Goal: Complete Application Form: Complete application form

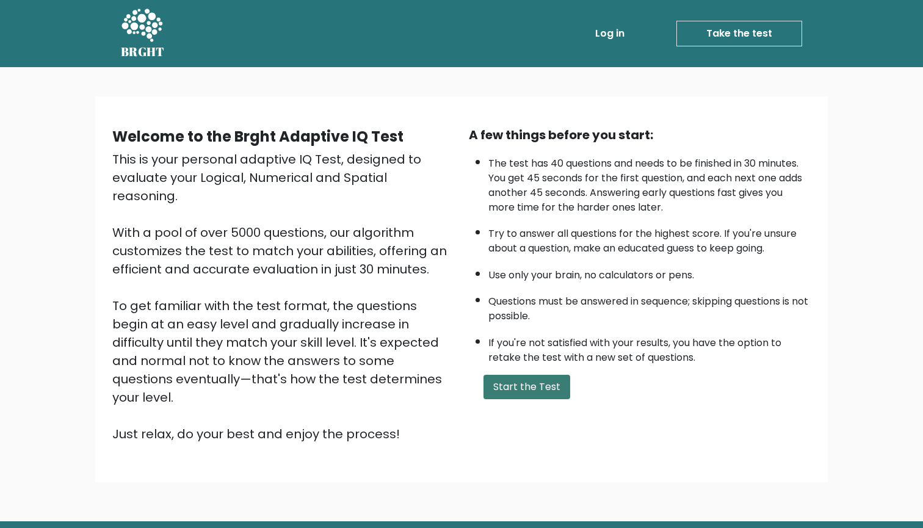
click at [511, 396] on button "Start the Test" at bounding box center [527, 387] width 87 height 24
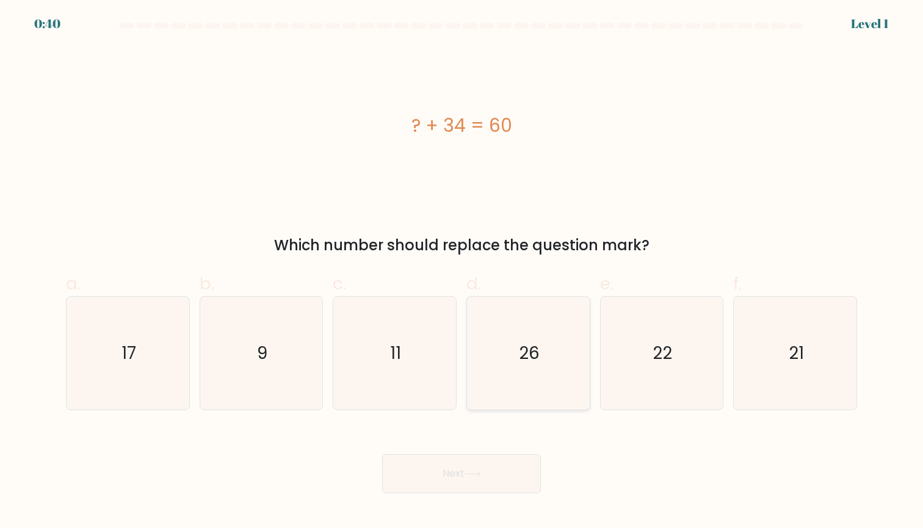
click at [526, 331] on icon "26" at bounding box center [528, 353] width 113 height 113
click at [462, 272] on input "d. 26" at bounding box center [462, 268] width 1 height 8
radio input "true"
click at [462, 463] on button "Next" at bounding box center [461, 473] width 159 height 39
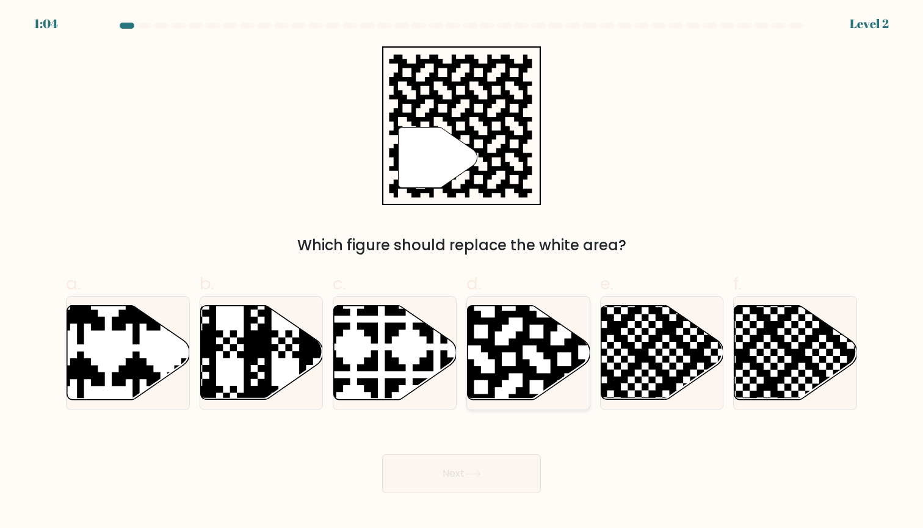
click at [513, 341] on icon at bounding box center [564, 304] width 222 height 222
click at [462, 272] on input "d." at bounding box center [462, 268] width 1 height 8
radio input "true"
click at [458, 481] on button "Next" at bounding box center [461, 473] width 159 height 39
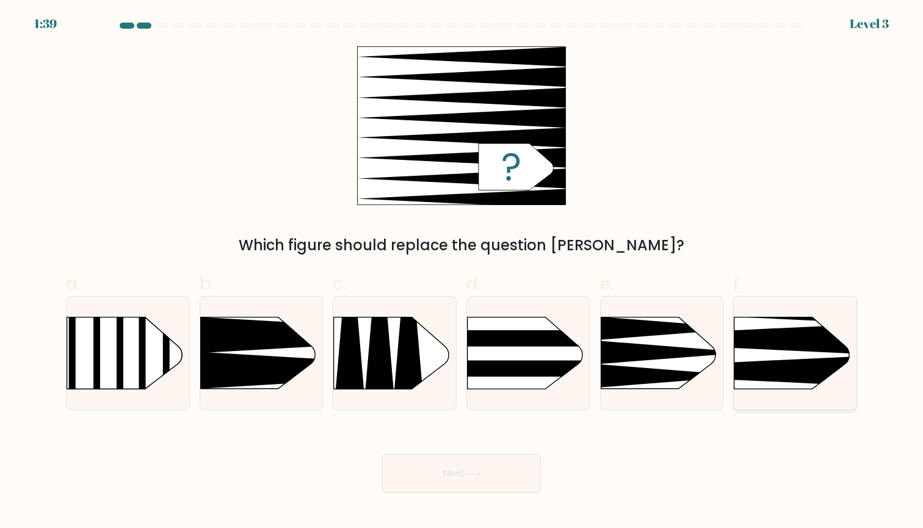
click at [758, 346] on icon at bounding box center [709, 339] width 320 height 31
click at [462, 272] on input "f." at bounding box center [462, 268] width 1 height 8
radio input "true"
click at [430, 470] on button "Next" at bounding box center [461, 473] width 159 height 39
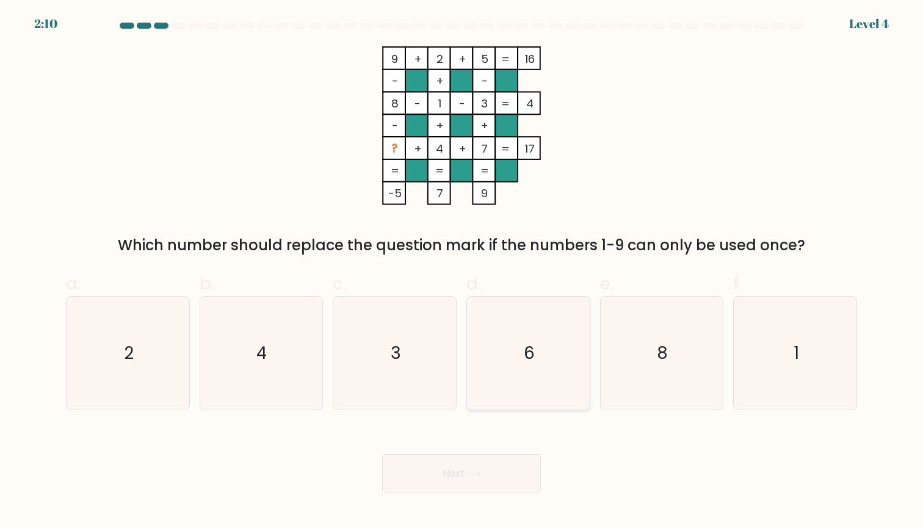
click at [543, 344] on icon "6" at bounding box center [528, 353] width 113 height 113
click at [462, 272] on input "d. 6" at bounding box center [462, 268] width 1 height 8
radio input "true"
click at [468, 461] on button "Next" at bounding box center [461, 473] width 159 height 39
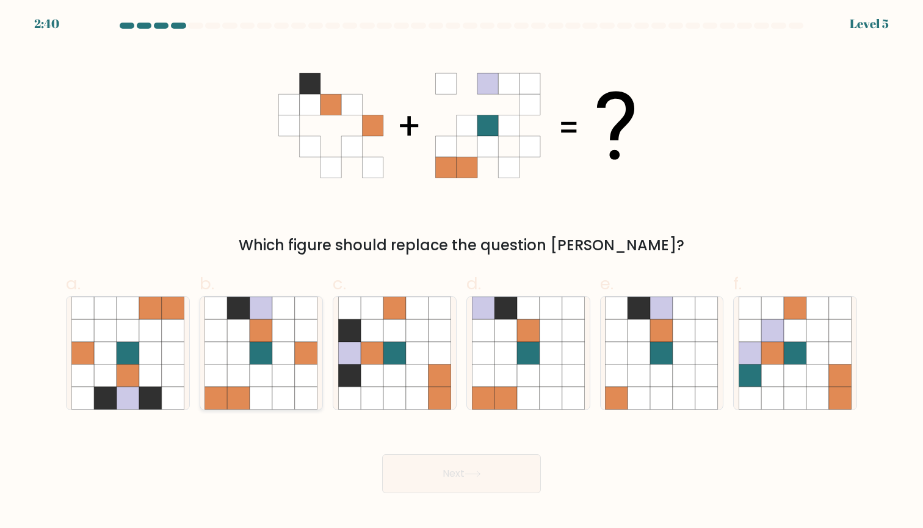
click at [248, 364] on icon at bounding box center [239, 353] width 23 height 23
click at [462, 272] on input "b." at bounding box center [462, 268] width 1 height 8
radio input "true"
click at [449, 476] on button "Next" at bounding box center [461, 473] width 159 height 39
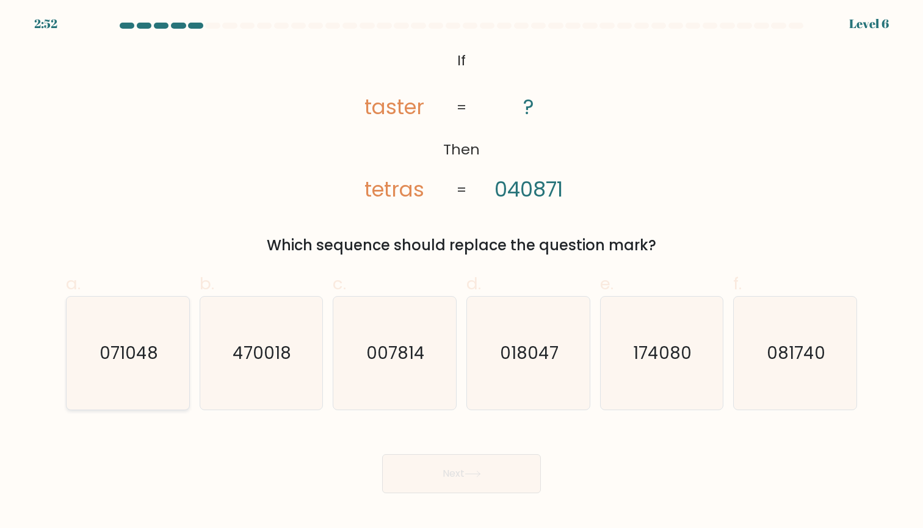
click at [149, 348] on text "071048" at bounding box center [129, 353] width 59 height 24
click at [462, 272] on input "a. 071048" at bounding box center [462, 268] width 1 height 8
radio input "true"
click at [504, 477] on button "Next" at bounding box center [461, 473] width 159 height 39
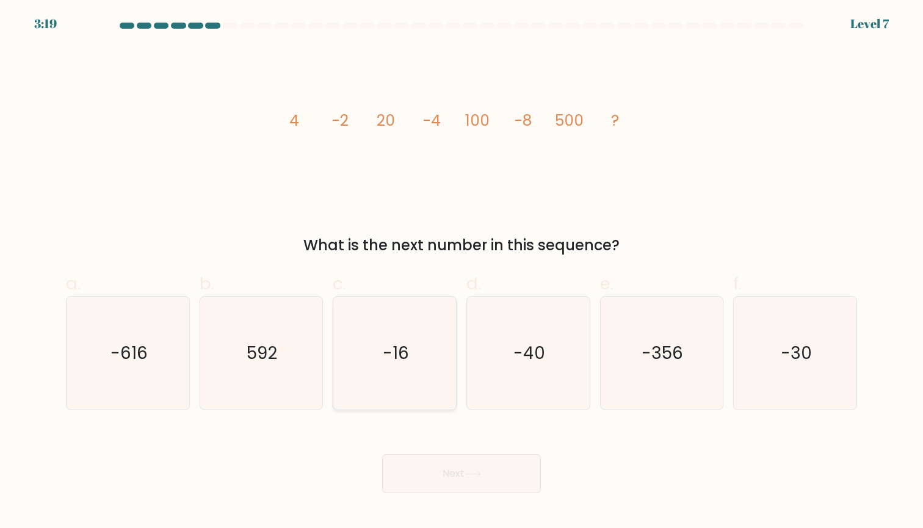
click at [451, 306] on icon "-16" at bounding box center [394, 353] width 113 height 113
click at [462, 272] on input "c. -16" at bounding box center [462, 268] width 1 height 8
radio input "true"
click at [444, 466] on button "Next" at bounding box center [461, 473] width 159 height 39
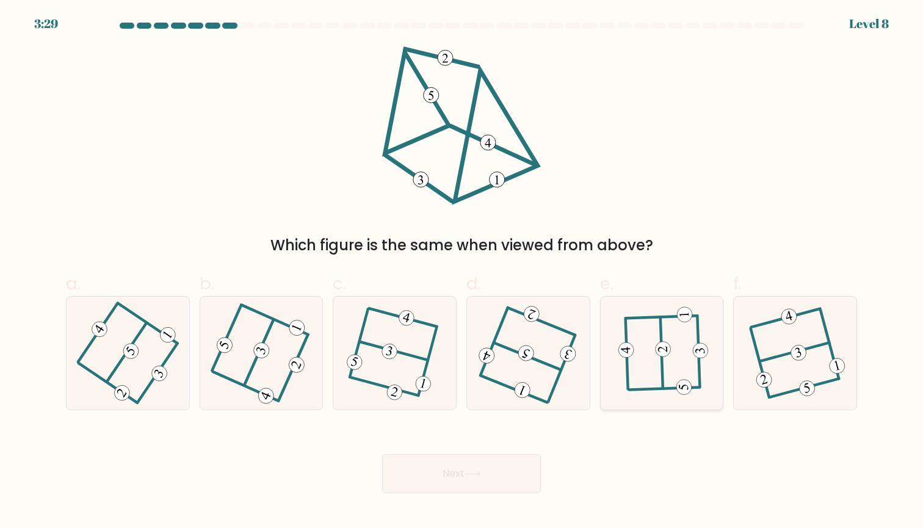
click at [654, 367] on icon at bounding box center [662, 353] width 88 height 90
click at [462, 272] on input "e." at bounding box center [462, 268] width 1 height 8
radio input "true"
click at [444, 475] on button "Next" at bounding box center [461, 473] width 159 height 39
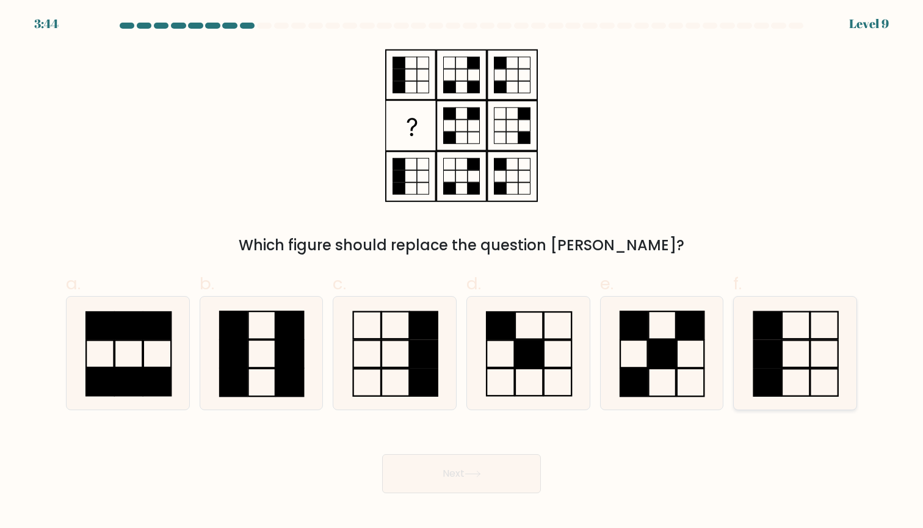
click at [762, 358] on rect at bounding box center [768, 353] width 28 height 27
click at [462, 272] on input "f." at bounding box center [462, 268] width 1 height 8
radio input "true"
click at [444, 482] on button "Next" at bounding box center [461, 473] width 159 height 39
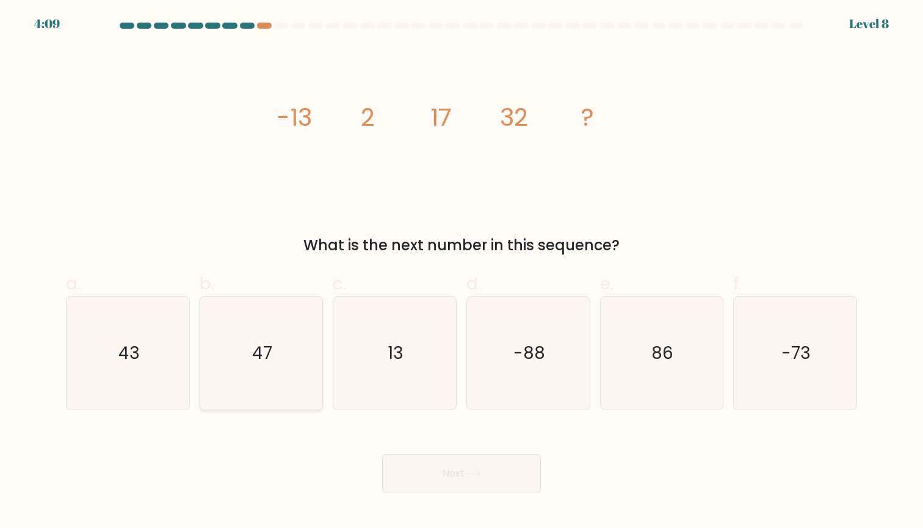
click at [245, 335] on icon "47" at bounding box center [261, 353] width 113 height 113
click at [462, 272] on input "b. 47" at bounding box center [462, 268] width 1 height 8
radio input "true"
click at [401, 472] on button "Next" at bounding box center [461, 473] width 159 height 39
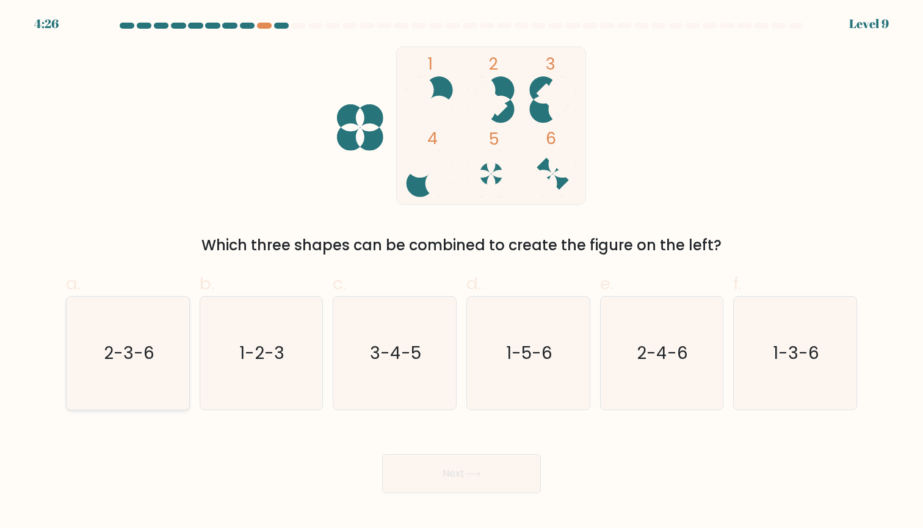
click at [143, 321] on icon "2-3-6" at bounding box center [127, 353] width 113 height 113
click at [462, 272] on input "a. 2-3-6" at bounding box center [462, 268] width 1 height 8
radio input "true"
click at [452, 482] on button "Next" at bounding box center [461, 473] width 159 height 39
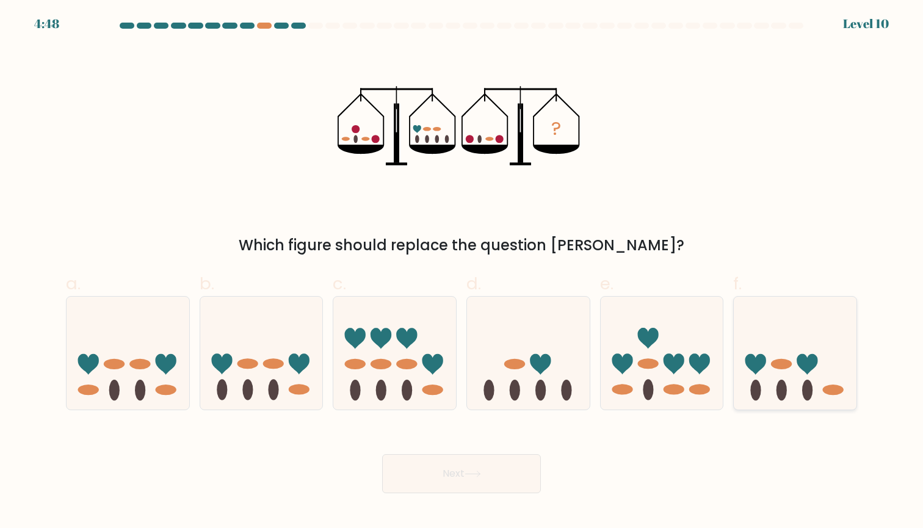
click at [791, 377] on icon at bounding box center [795, 352] width 123 height 101
click at [462, 272] on input "f." at bounding box center [462, 268] width 1 height 8
radio input "true"
click at [495, 468] on button "Next" at bounding box center [461, 473] width 159 height 39
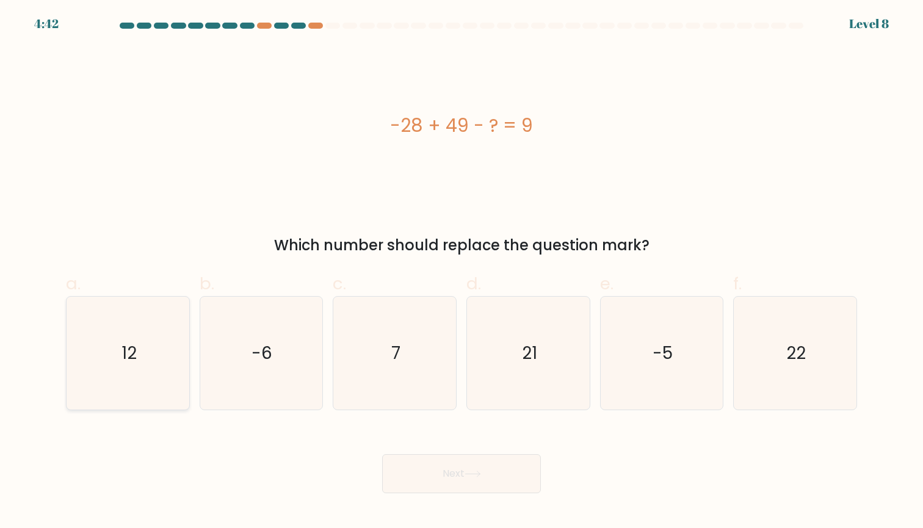
click at [137, 356] on icon "12" at bounding box center [127, 353] width 113 height 113
click at [462, 272] on input "a. 12" at bounding box center [462, 268] width 1 height 8
radio input "true"
click at [412, 474] on button "Next" at bounding box center [461, 473] width 159 height 39
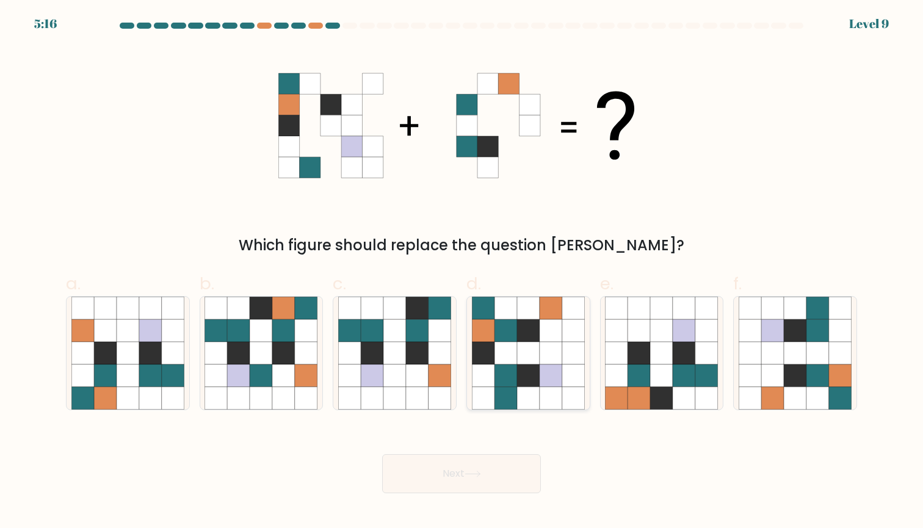
click at [516, 336] on icon at bounding box center [506, 330] width 23 height 23
click at [462, 272] on input "d." at bounding box center [462, 268] width 1 height 8
radio input "true"
click at [469, 490] on button "Next" at bounding box center [461, 473] width 159 height 39
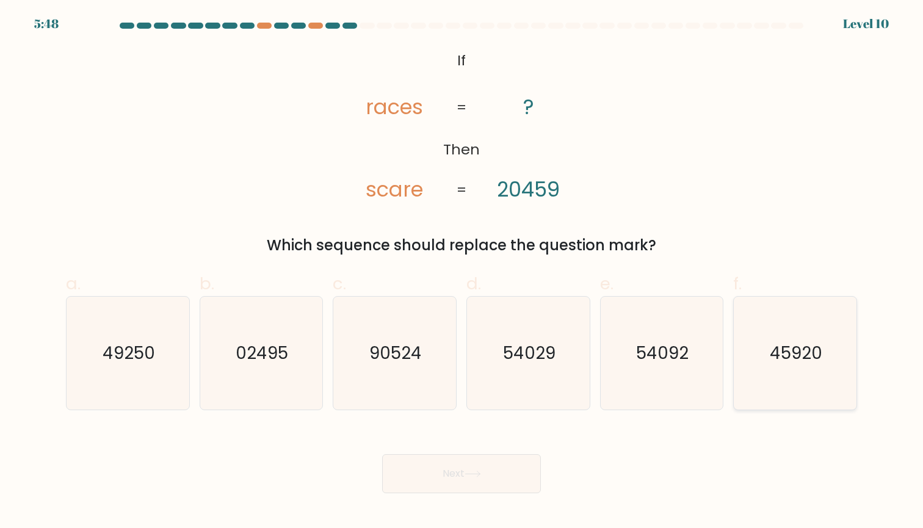
click at [776, 355] on text "45920" at bounding box center [796, 353] width 53 height 24
click at [462, 272] on input "f. 45920" at bounding box center [462, 268] width 1 height 8
radio input "true"
click at [451, 468] on button "Next" at bounding box center [461, 473] width 159 height 39
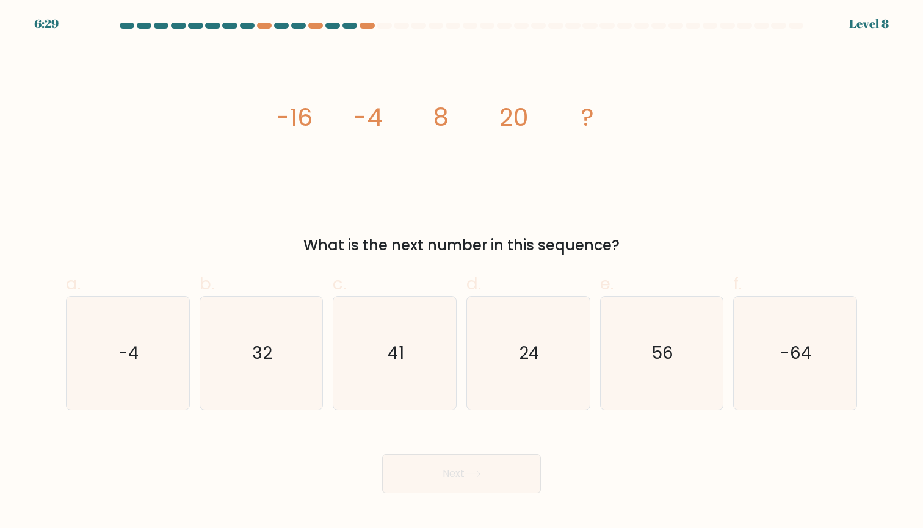
click at [373, 22] on div "6:29 Level 8" at bounding box center [461, 16] width 923 height 33
click at [368, 24] on div at bounding box center [367, 26] width 15 height 6
click at [274, 375] on icon "32" at bounding box center [261, 353] width 113 height 113
click at [462, 272] on input "b. 32" at bounding box center [462, 268] width 1 height 8
radio input "true"
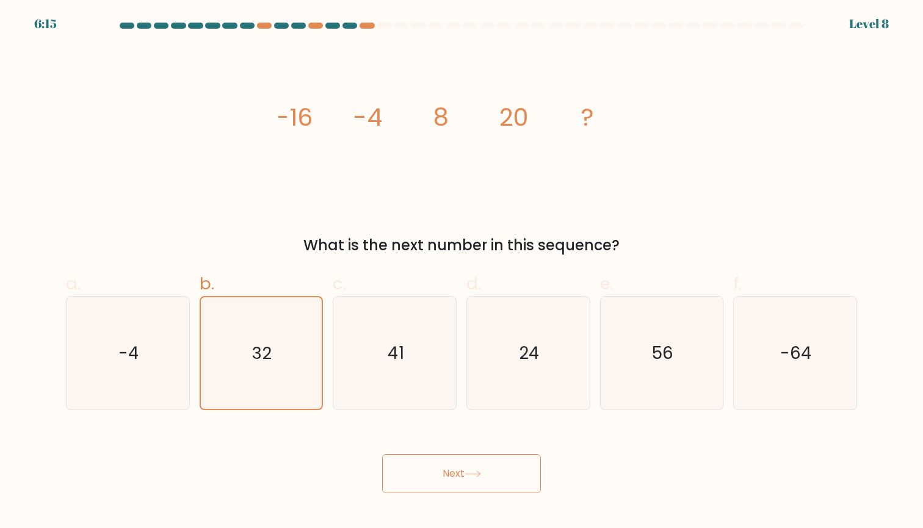
click at [466, 488] on button "Next" at bounding box center [461, 473] width 159 height 39
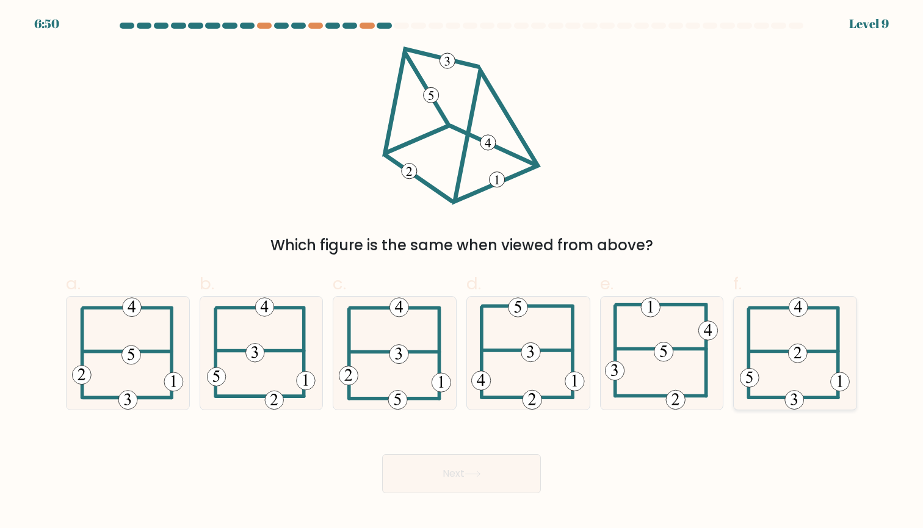
click at [766, 330] on icon at bounding box center [795, 353] width 110 height 113
click at [462, 272] on input "f." at bounding box center [462, 268] width 1 height 8
radio input "true"
click at [432, 465] on button "Next" at bounding box center [461, 473] width 159 height 39
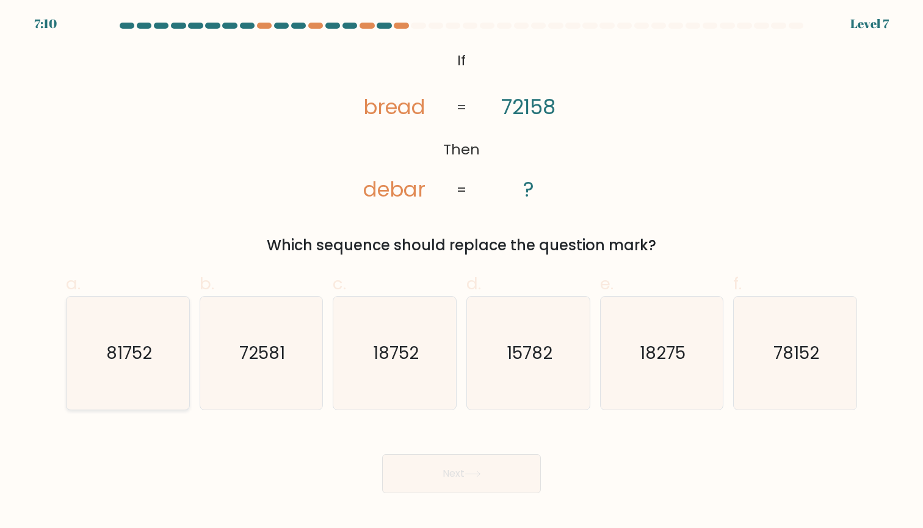
click at [74, 371] on icon "81752" at bounding box center [127, 353] width 113 height 113
click at [462, 272] on input "a. 81752" at bounding box center [462, 268] width 1 height 8
radio input "true"
click at [394, 485] on button "Next" at bounding box center [461, 473] width 159 height 39
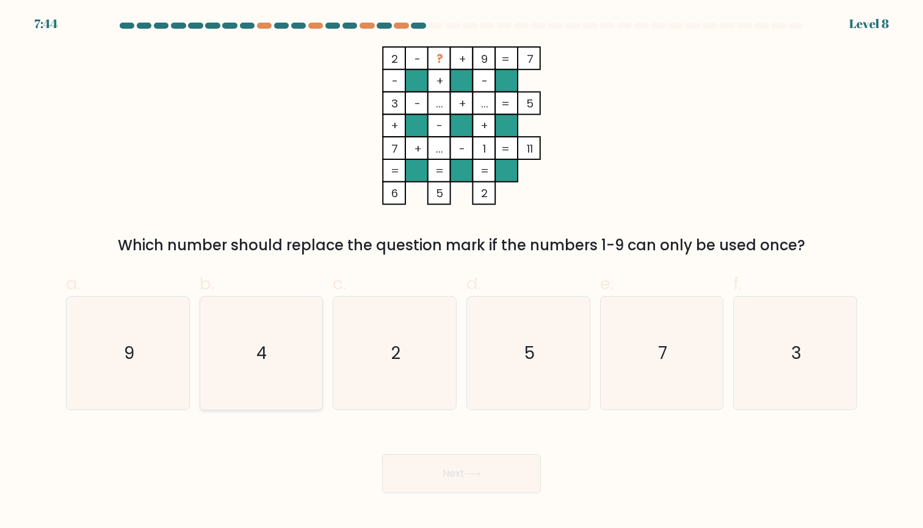
click at [270, 348] on icon "4" at bounding box center [261, 353] width 113 height 113
click at [462, 272] on input "b. 4" at bounding box center [462, 268] width 1 height 8
radio input "true"
click at [421, 474] on button "Next" at bounding box center [461, 473] width 159 height 39
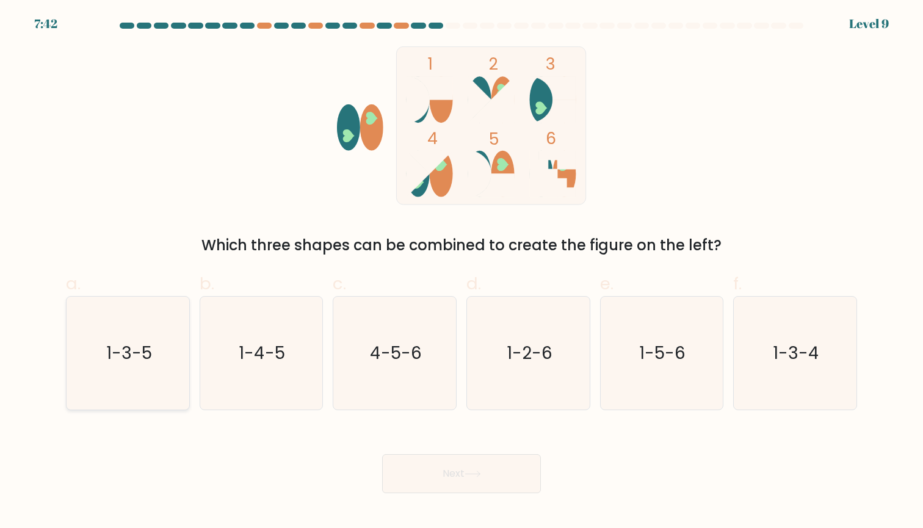
click at [98, 371] on icon "1-3-5" at bounding box center [127, 353] width 113 height 113
click at [462, 272] on input "a. 1-3-5" at bounding box center [462, 268] width 1 height 8
radio input "true"
click at [428, 474] on button "Next" at bounding box center [461, 473] width 159 height 39
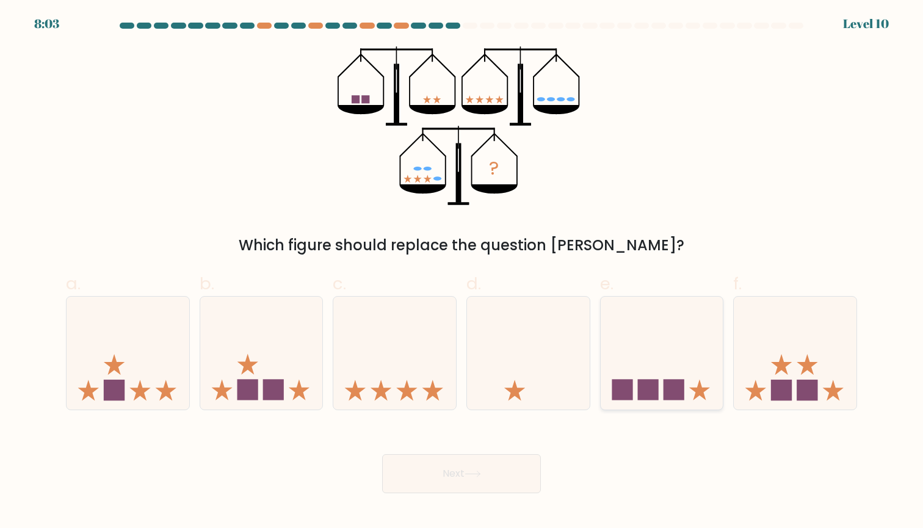
click at [645, 380] on rect at bounding box center [647, 390] width 21 height 21
click at [462, 272] on input "e." at bounding box center [462, 268] width 1 height 8
radio input "true"
click at [461, 474] on button "Next" at bounding box center [461, 473] width 159 height 39
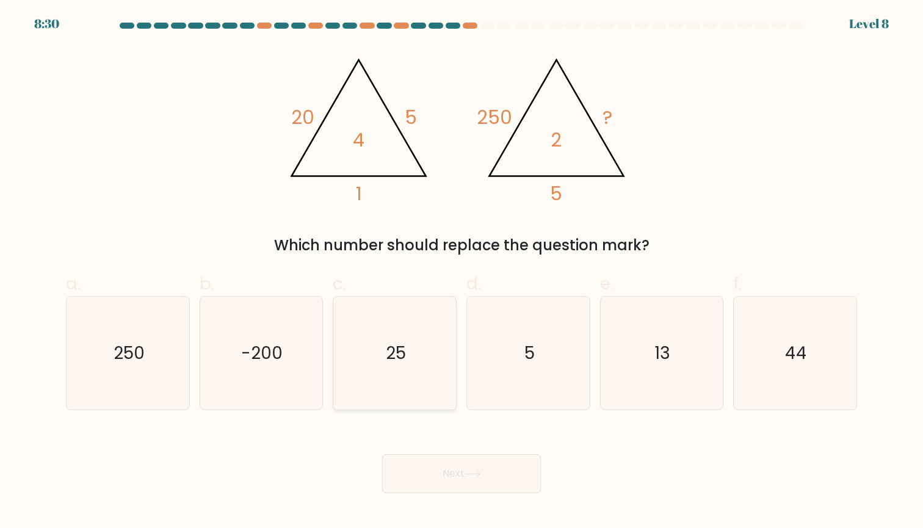
click at [407, 358] on icon "25" at bounding box center [394, 353] width 113 height 113
click at [462, 272] on input "c. 25" at bounding box center [462, 268] width 1 height 8
radio input "true"
click at [445, 463] on button "Next" at bounding box center [461, 473] width 159 height 39
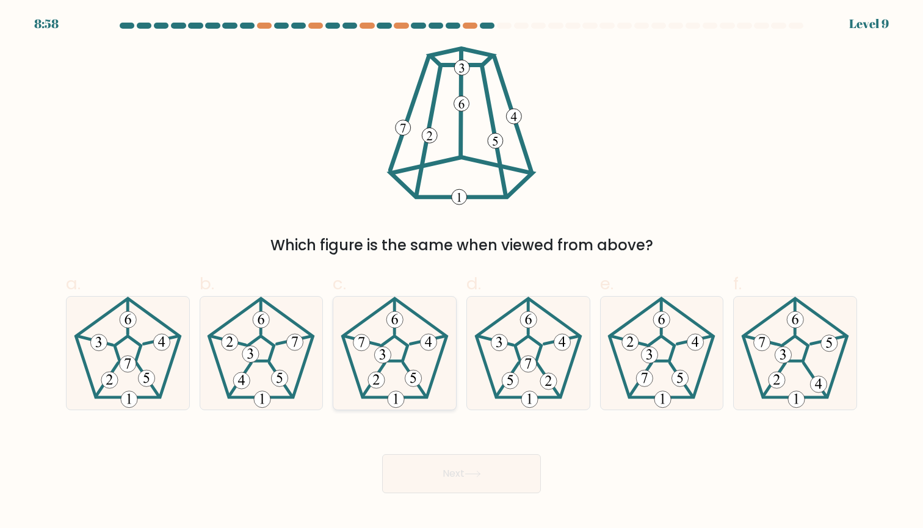
click at [391, 361] on 191 at bounding box center [395, 348] width 26 height 25
click at [462, 272] on input "c." at bounding box center [462, 268] width 1 height 8
radio input "true"
click at [426, 441] on div "Next" at bounding box center [462, 459] width 806 height 68
click at [426, 479] on button "Next" at bounding box center [461, 473] width 159 height 39
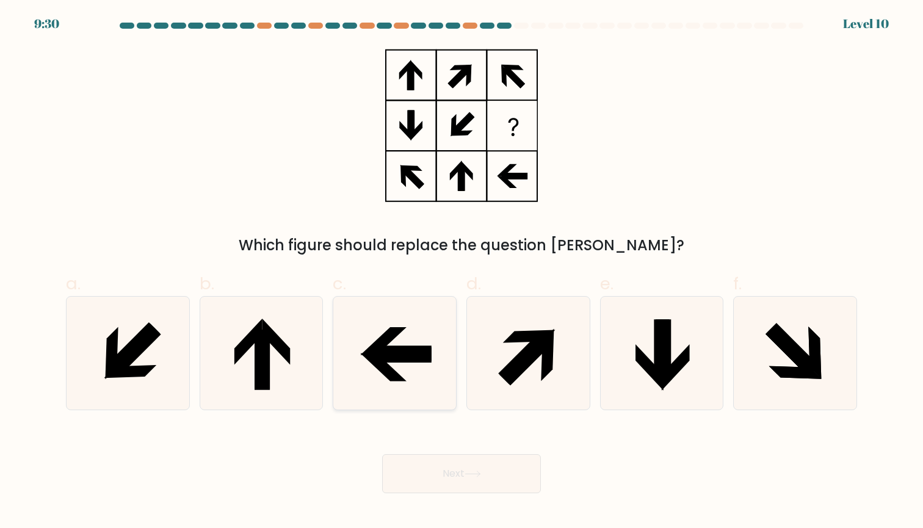
click at [407, 358] on icon at bounding box center [401, 354] width 60 height 15
click at [462, 272] on input "c." at bounding box center [462, 268] width 1 height 8
radio input "true"
click at [446, 478] on button "Next" at bounding box center [461, 473] width 159 height 39
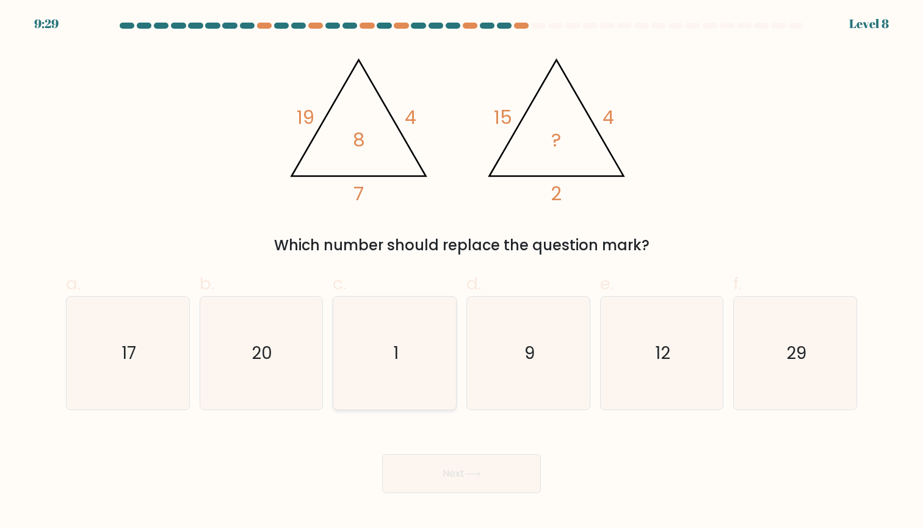
click at [421, 350] on icon "1" at bounding box center [394, 353] width 113 height 113
click at [462, 272] on input "c. 1" at bounding box center [462, 268] width 1 height 8
radio input "true"
click at [416, 462] on button "Next" at bounding box center [461, 473] width 159 height 39
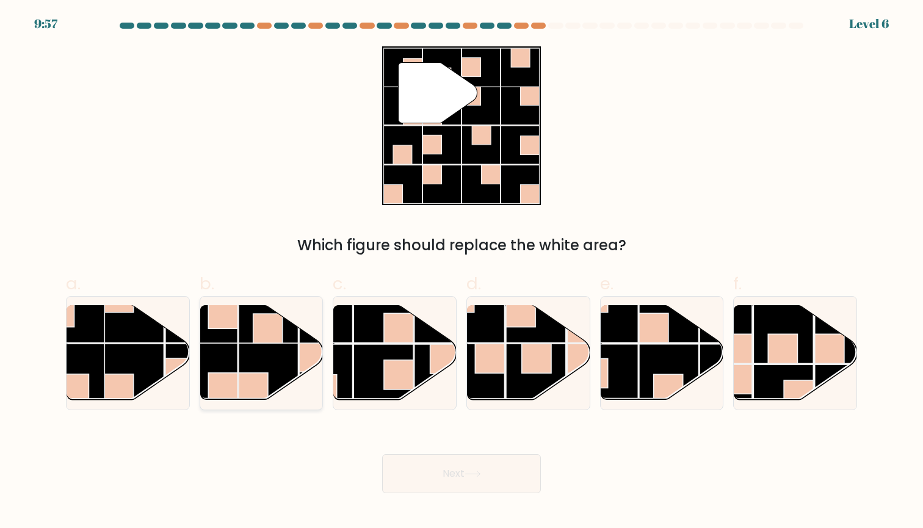
click at [278, 311] on rect at bounding box center [269, 313] width 60 height 60
click at [462, 272] on input "b." at bounding box center [462, 268] width 1 height 8
radio input "true"
click at [470, 483] on button "Next" at bounding box center [461, 473] width 159 height 39
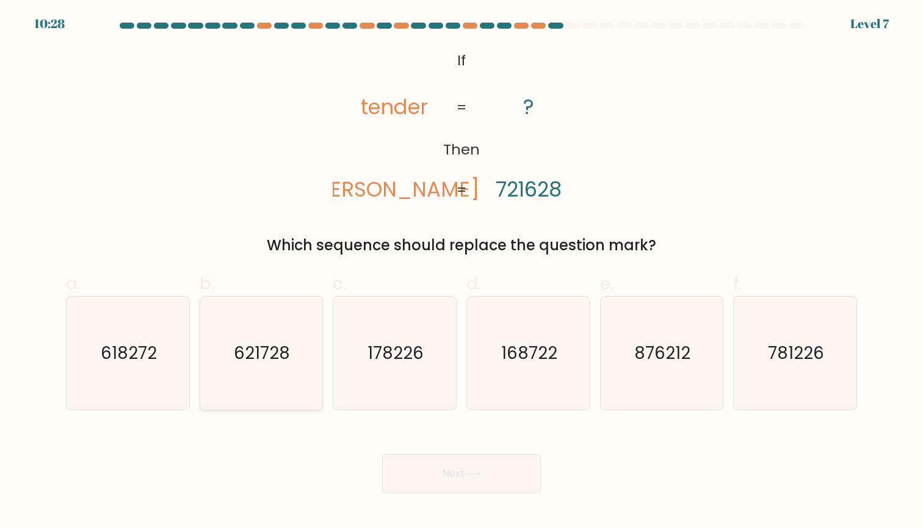
click at [244, 369] on icon "621728" at bounding box center [261, 353] width 113 height 113
click at [462, 272] on input "b. 621728" at bounding box center [462, 268] width 1 height 8
radio input "true"
click at [413, 465] on button "Next" at bounding box center [461, 473] width 159 height 39
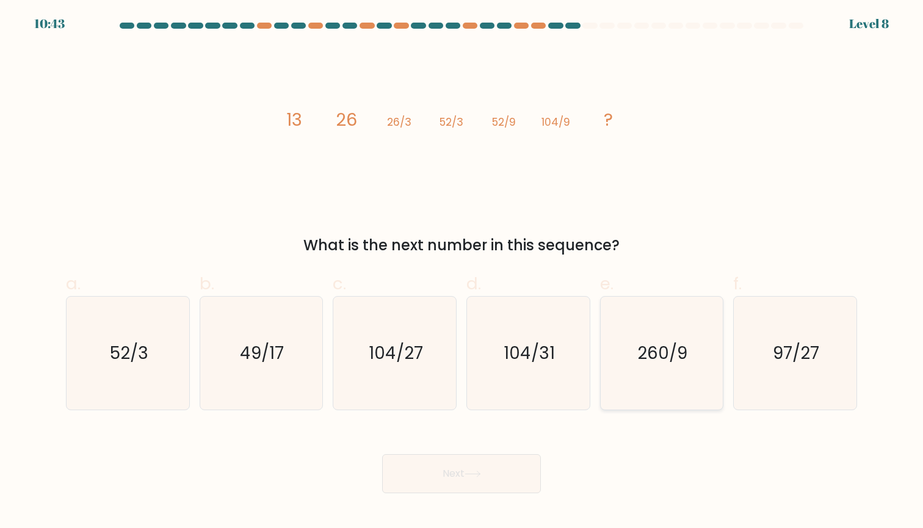
click at [624, 357] on icon "260/9" at bounding box center [661, 353] width 113 height 113
click at [462, 272] on input "e. 260/9" at bounding box center [462, 268] width 1 height 8
radio input "true"
click at [495, 480] on button "Next" at bounding box center [461, 473] width 159 height 39
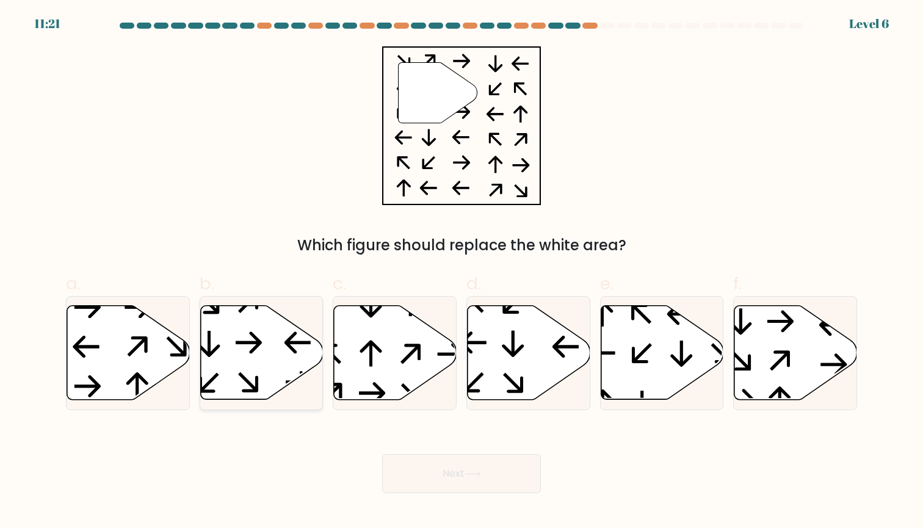
click at [231, 347] on icon at bounding box center [261, 353] width 123 height 94
click at [462, 272] on input "b." at bounding box center [462, 268] width 1 height 8
radio input "true"
click at [430, 460] on button "Next" at bounding box center [461, 473] width 159 height 39
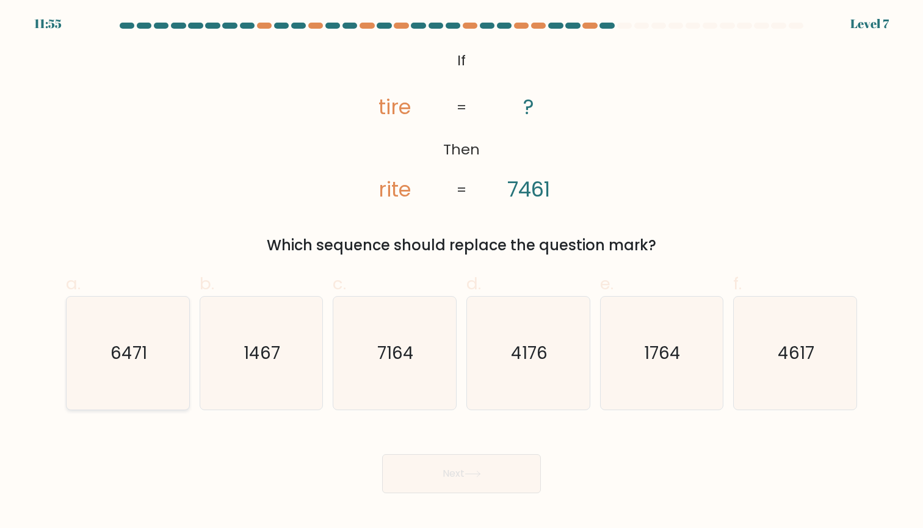
click at [140, 350] on text "6471" at bounding box center [129, 353] width 37 height 24
click at [462, 272] on input "a. 6471" at bounding box center [462, 268] width 1 height 8
radio input "true"
click at [480, 473] on icon at bounding box center [473, 474] width 16 height 7
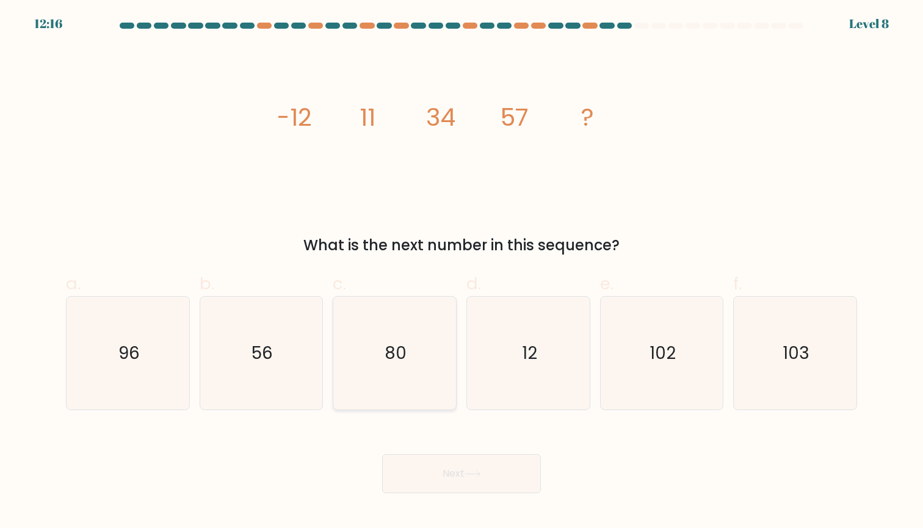
click at [392, 354] on text "80" at bounding box center [396, 353] width 22 height 24
click at [462, 272] on input "c. 80" at bounding box center [462, 268] width 1 height 8
radio input "true"
click at [440, 465] on button "Next" at bounding box center [461, 473] width 159 height 39
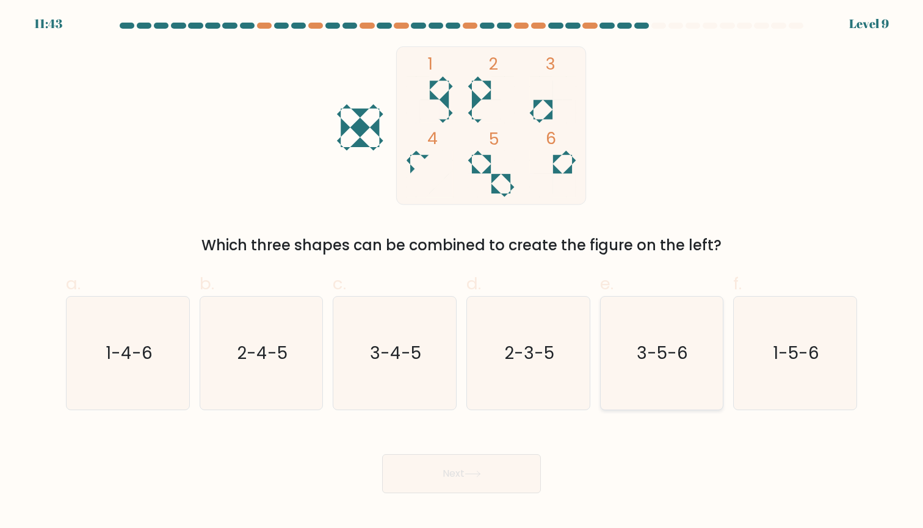
click at [665, 355] on text "3-5-6" at bounding box center [662, 353] width 51 height 24
click at [462, 272] on input "e. 3-5-6" at bounding box center [462, 268] width 1 height 8
radio input "true"
click at [471, 471] on button "Next" at bounding box center [461, 473] width 159 height 39
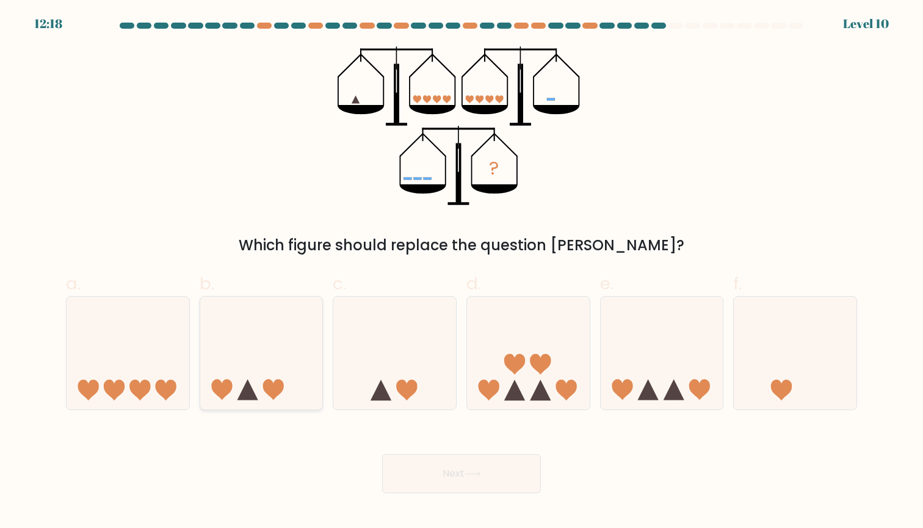
click at [321, 354] on icon at bounding box center [261, 352] width 123 height 101
click at [462, 272] on input "b." at bounding box center [462, 268] width 1 height 8
radio input "true"
click at [424, 485] on button "Next" at bounding box center [461, 473] width 159 height 39
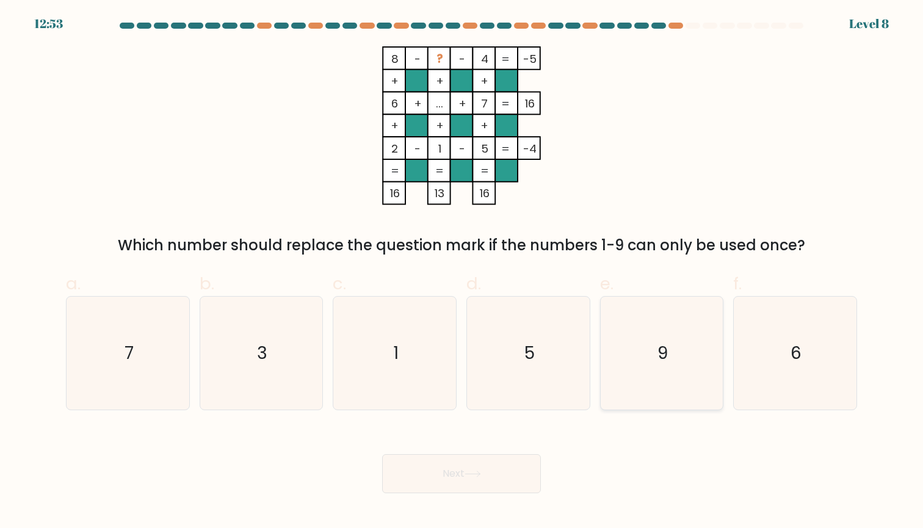
click at [690, 312] on icon "9" at bounding box center [661, 353] width 113 height 113
click at [462, 272] on input "e. 9" at bounding box center [462, 268] width 1 height 8
radio input "true"
click at [463, 473] on button "Next" at bounding box center [461, 473] width 159 height 39
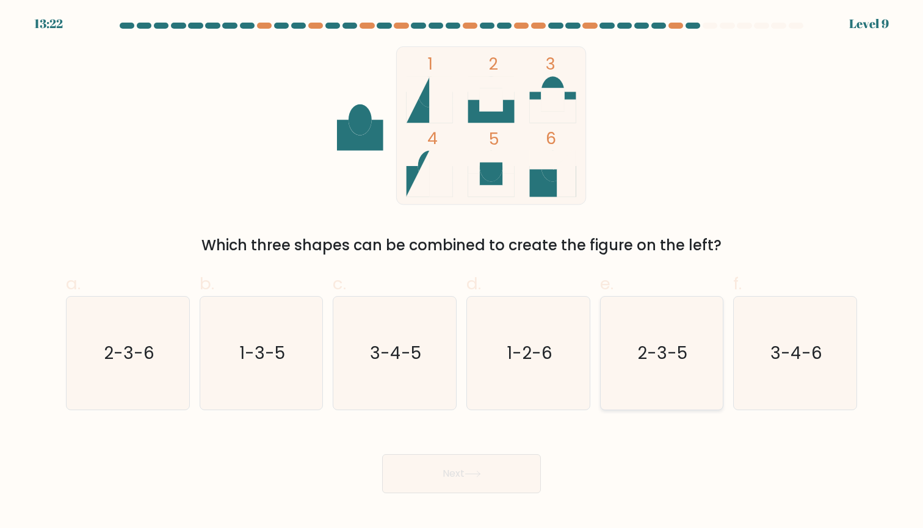
click at [622, 364] on icon "2-3-5" at bounding box center [661, 353] width 113 height 113
click at [462, 272] on input "e. 2-3-5" at bounding box center [462, 268] width 1 height 8
radio input "true"
click at [457, 474] on button "Next" at bounding box center [461, 473] width 159 height 39
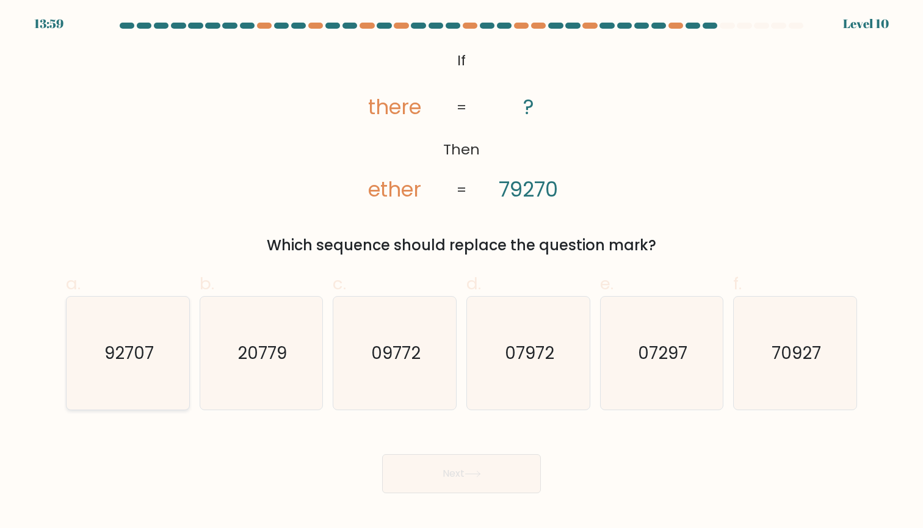
click at [150, 366] on icon "92707" at bounding box center [127, 353] width 113 height 113
click at [462, 272] on input "a. 92707" at bounding box center [462, 268] width 1 height 8
radio input "true"
click at [473, 473] on icon at bounding box center [473, 474] width 16 height 7
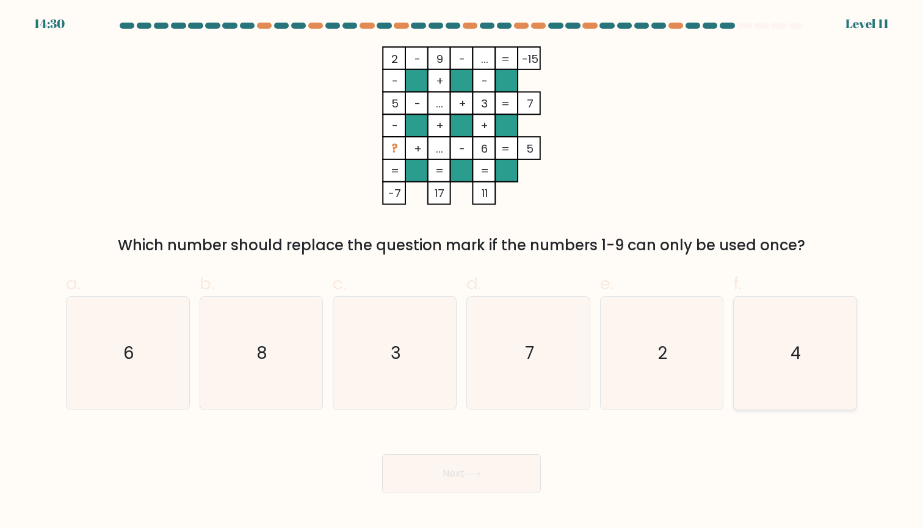
click at [805, 340] on icon "4" at bounding box center [795, 353] width 113 height 113
click at [462, 272] on input "f. 4" at bounding box center [462, 268] width 1 height 8
radio input "true"
click at [469, 474] on icon at bounding box center [473, 474] width 16 height 7
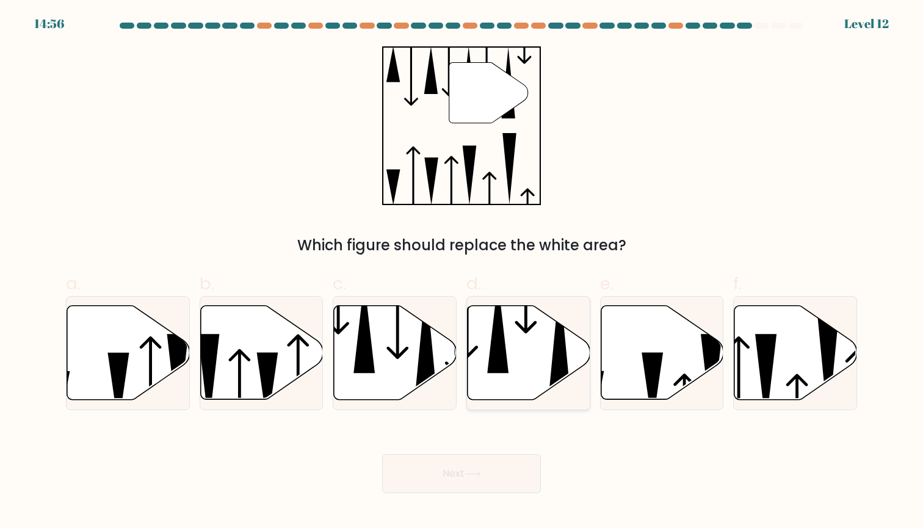
click at [538, 350] on icon at bounding box center [529, 353] width 123 height 94
click at [462, 272] on input "d." at bounding box center [462, 268] width 1 height 8
radio input "true"
click at [449, 487] on button "Next" at bounding box center [461, 473] width 159 height 39
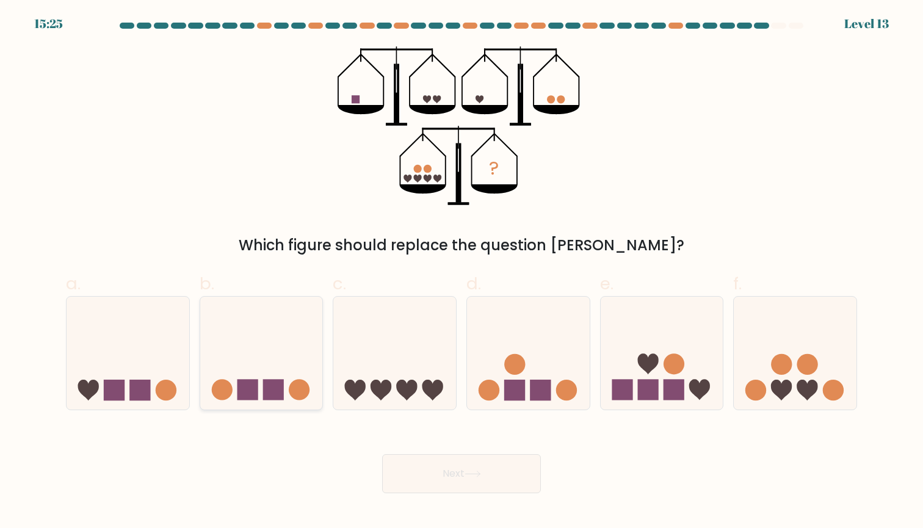
click at [282, 369] on icon at bounding box center [261, 352] width 123 height 101
click at [462, 272] on input "b." at bounding box center [462, 268] width 1 height 8
radio input "true"
click at [410, 468] on button "Next" at bounding box center [461, 473] width 159 height 39
click at [498, 460] on button "Next" at bounding box center [461, 473] width 159 height 39
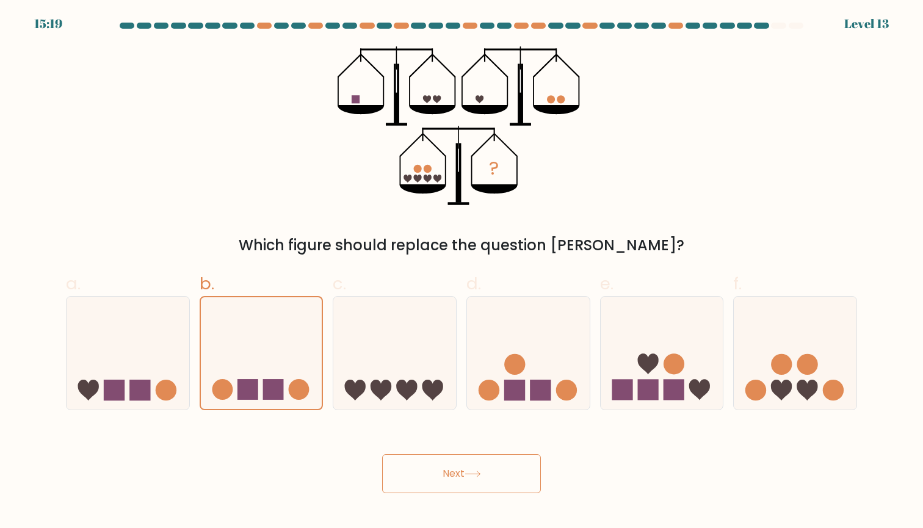
click at [471, 473] on icon at bounding box center [473, 474] width 16 height 7
click at [358, 319] on icon at bounding box center [394, 352] width 123 height 101
click at [462, 272] on input "c." at bounding box center [462, 268] width 1 height 8
radio input "true"
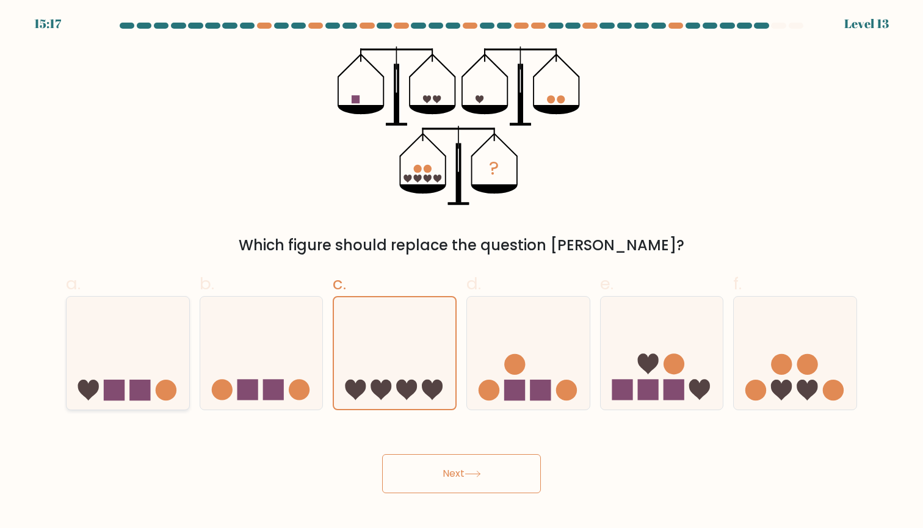
click at [182, 341] on icon at bounding box center [128, 352] width 123 height 101
click at [462, 272] on input "a." at bounding box center [462, 268] width 1 height 8
radio input "true"
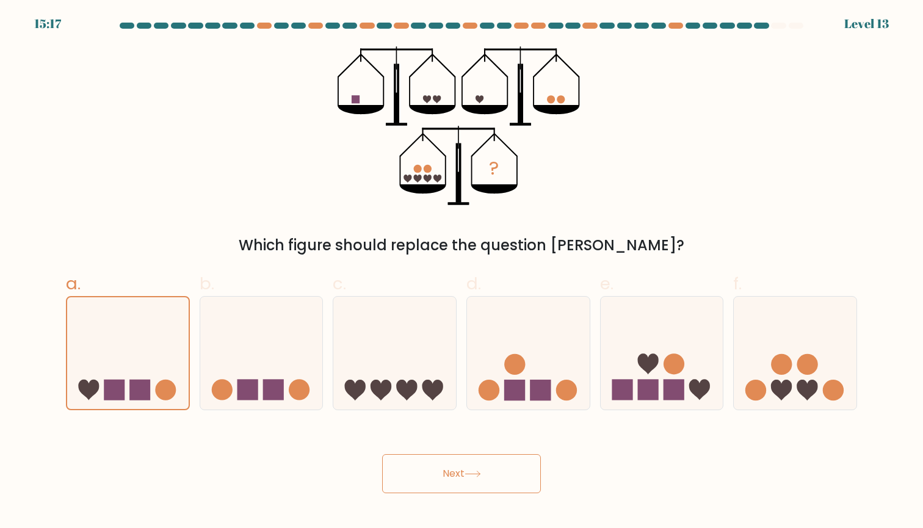
click at [428, 486] on button "Next" at bounding box center [461, 473] width 159 height 39
click at [447, 85] on icon "?" at bounding box center [461, 125] width 247 height 159
click at [648, 355] on icon at bounding box center [662, 352] width 123 height 101
click at [462, 272] on input "e." at bounding box center [462, 268] width 1 height 8
radio input "true"
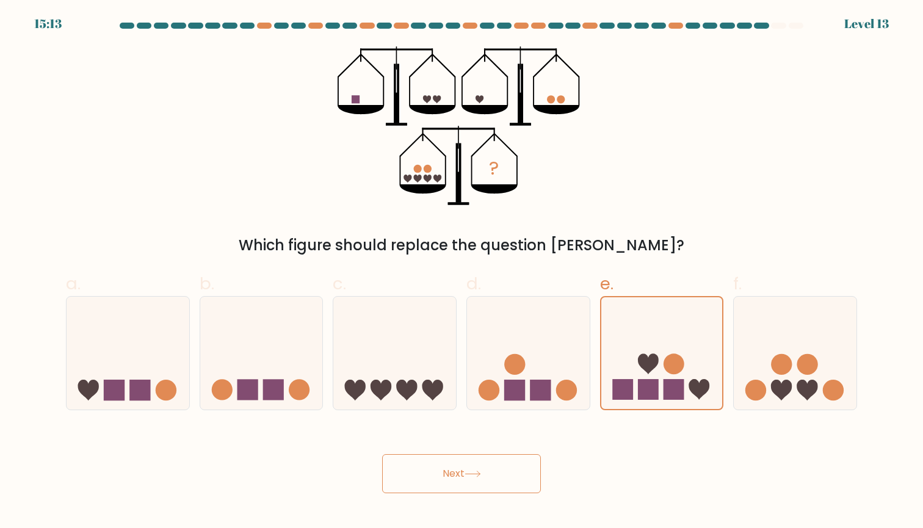
click at [480, 474] on icon at bounding box center [472, 473] width 15 height 5
click at [779, 24] on div at bounding box center [778, 26] width 15 height 6
click at [798, 24] on div at bounding box center [796, 26] width 15 height 6
click at [788, 400] on icon at bounding box center [795, 352] width 123 height 101
click at [462, 272] on input "f." at bounding box center [462, 268] width 1 height 8
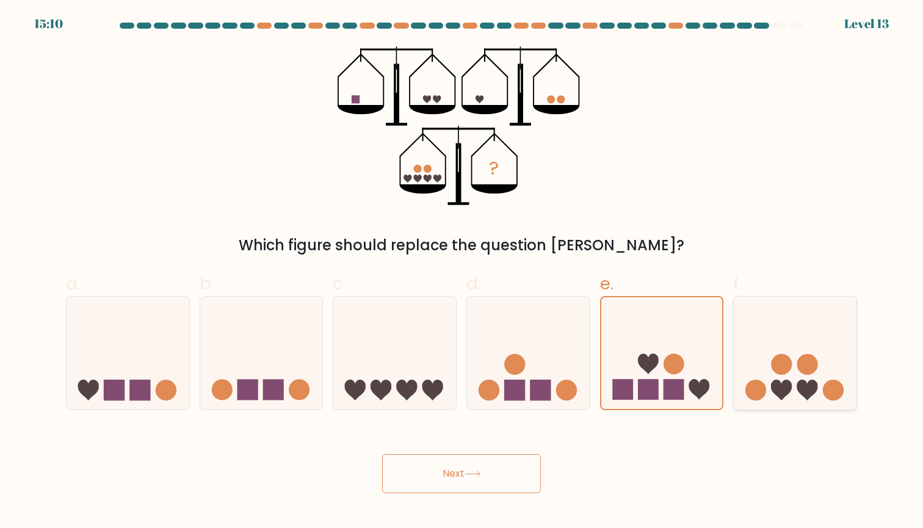
radio input "true"
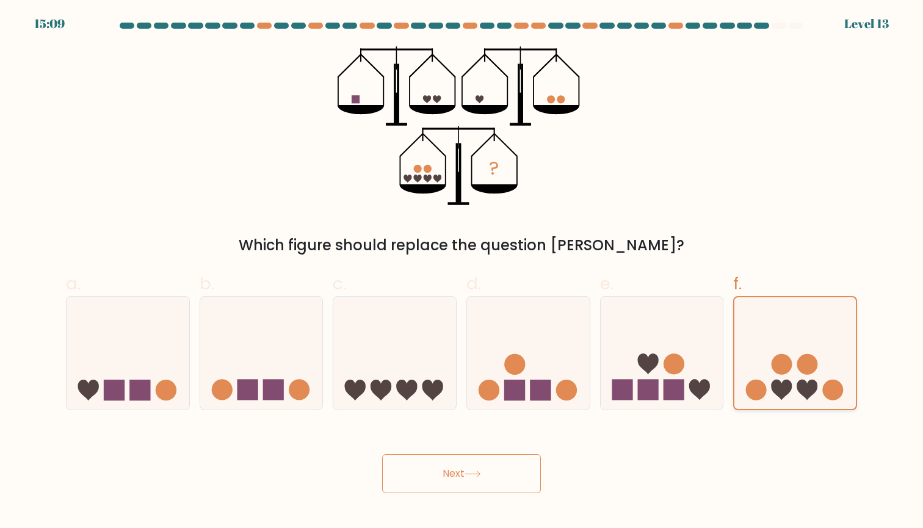
click at [775, 351] on icon at bounding box center [794, 353] width 121 height 101
click at [462, 272] on input "f." at bounding box center [462, 268] width 1 height 8
click at [775, 351] on icon at bounding box center [794, 353] width 121 height 101
click at [462, 272] on input "f." at bounding box center [462, 268] width 1 height 8
click at [775, 351] on icon at bounding box center [794, 353] width 121 height 101
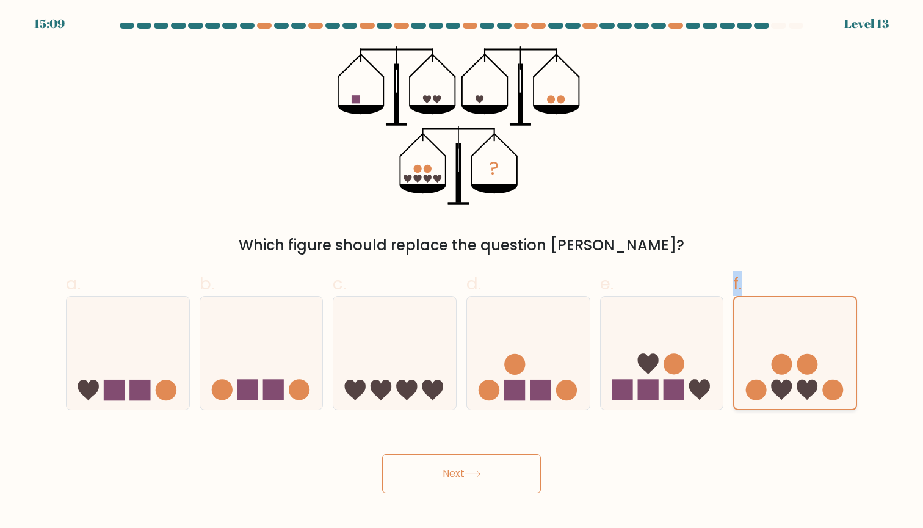
click at [462, 272] on input "f." at bounding box center [462, 268] width 1 height 8
click at [447, 464] on button "Next" at bounding box center [461, 473] width 159 height 39
click at [524, 346] on icon at bounding box center [528, 352] width 123 height 101
click at [462, 272] on input "d." at bounding box center [462, 268] width 1 height 8
radio input "true"
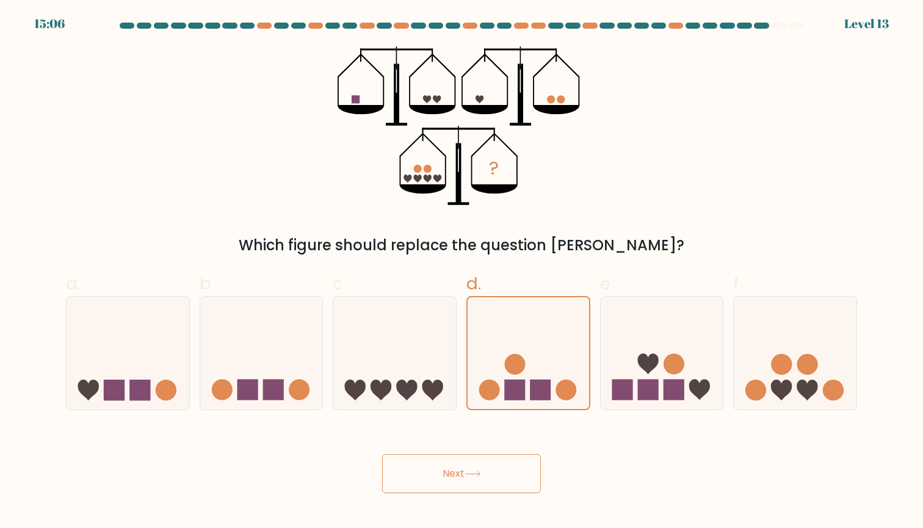
click at [463, 469] on button "Next" at bounding box center [461, 473] width 159 height 39
click at [409, 347] on icon at bounding box center [394, 352] width 123 height 101
click at [462, 272] on input "c." at bounding box center [462, 268] width 1 height 8
radio input "true"
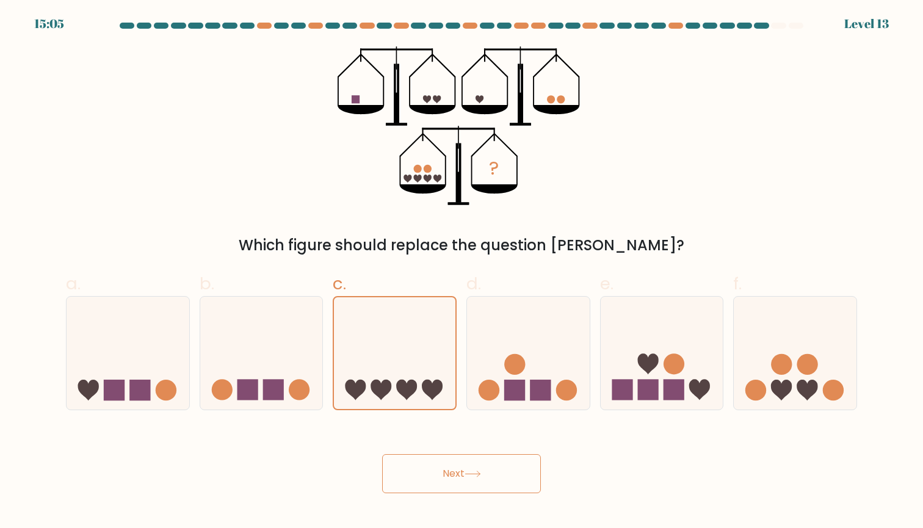
click at [414, 471] on button "Next" at bounding box center [461, 473] width 159 height 39
click at [269, 342] on icon at bounding box center [261, 352] width 123 height 101
click at [462, 272] on input "b." at bounding box center [462, 268] width 1 height 8
radio input "true"
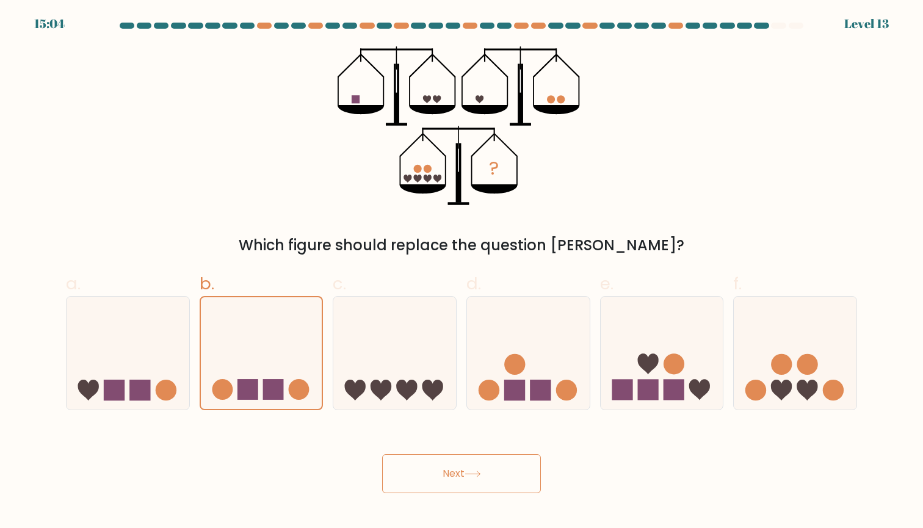
click at [392, 455] on button "Next" at bounding box center [461, 473] width 159 height 39
click at [170, 338] on icon at bounding box center [128, 352] width 123 height 101
click at [462, 272] on input "a." at bounding box center [462, 268] width 1 height 8
radio input "true"
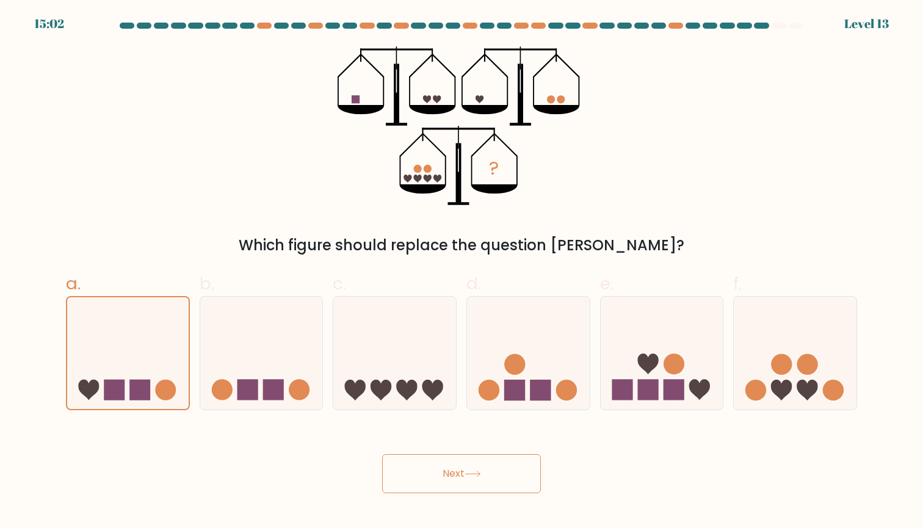
click at [450, 481] on button "Next" at bounding box center [461, 473] width 159 height 39
click at [105, 355] on icon at bounding box center [128, 352] width 123 height 101
click at [462, 272] on input "a." at bounding box center [462, 268] width 1 height 8
radio input "true"
click at [414, 486] on button "Next" at bounding box center [461, 473] width 159 height 39
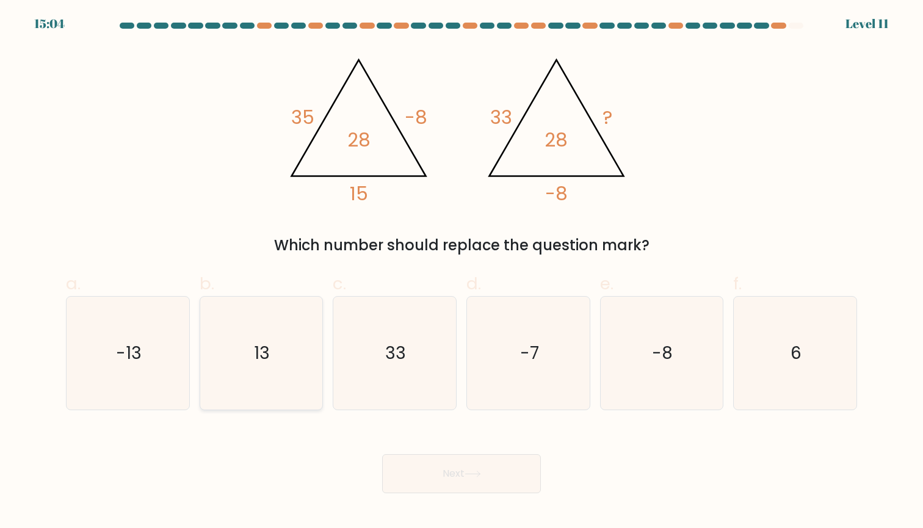
click at [269, 349] on text "13" at bounding box center [263, 353] width 16 height 24
click at [462, 272] on input "b. 13" at bounding box center [462, 268] width 1 height 8
radio input "true"
click at [489, 468] on button "Next" at bounding box center [461, 473] width 159 height 39
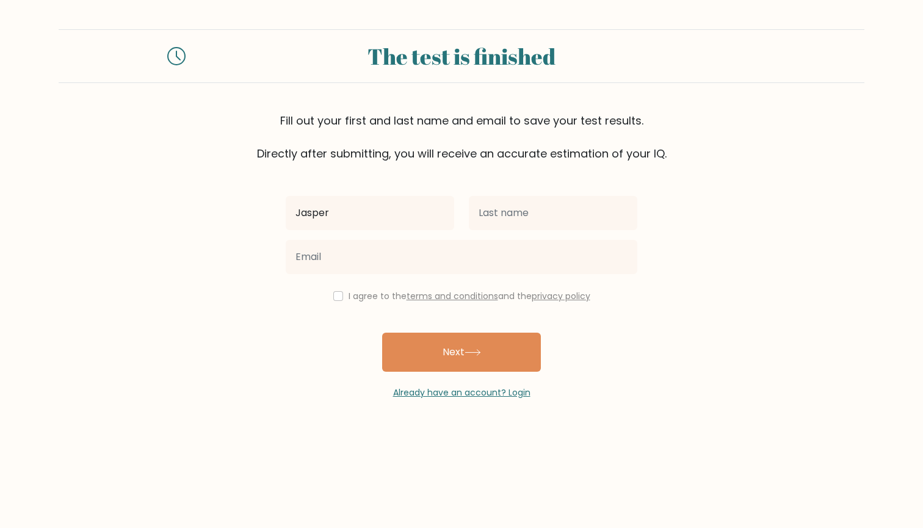
type input "Jasper"
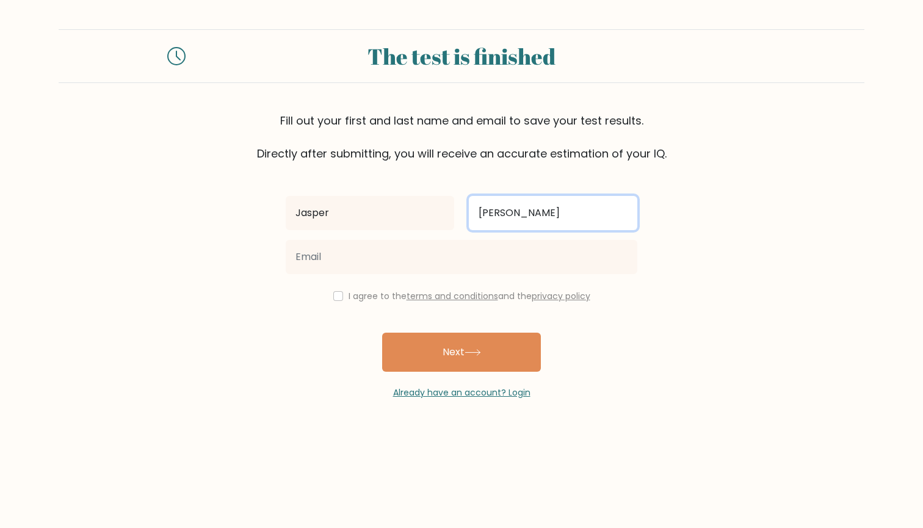
type input "van Haaren"
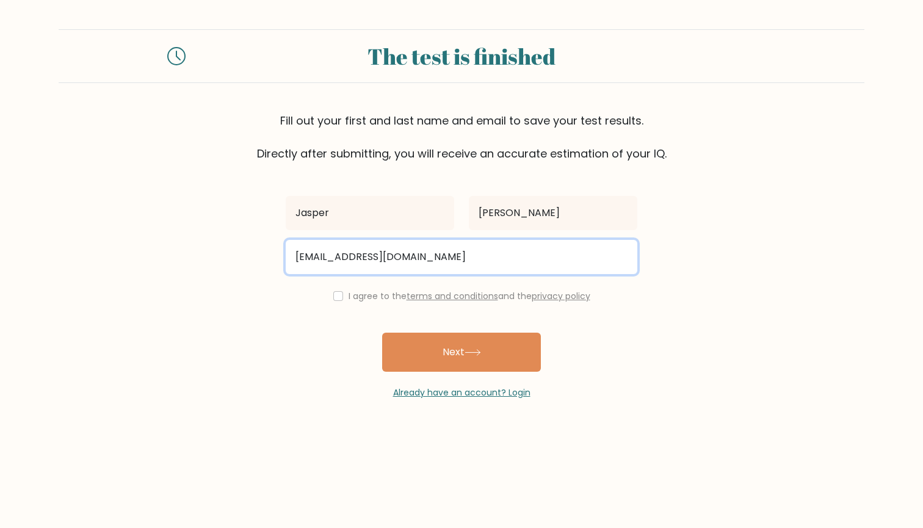
type input "[EMAIL_ADDRESS][DOMAIN_NAME]"
click at [462, 353] on button "Next" at bounding box center [461, 352] width 159 height 39
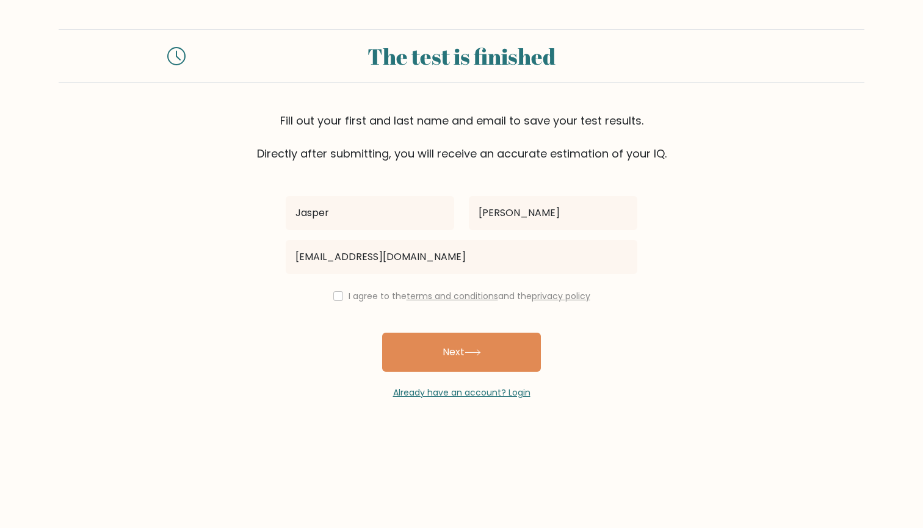
click at [340, 297] on div "I agree to the terms and conditions and the privacy policy" at bounding box center [461, 296] width 366 height 15
click at [338, 297] on input "checkbox" at bounding box center [338, 296] width 10 height 10
checkbox input "true"
click at [431, 333] on div "Jasper van Haaren Jasperhaaren@gmail.com I agree to the terms and conditions an…" at bounding box center [461, 280] width 366 height 237
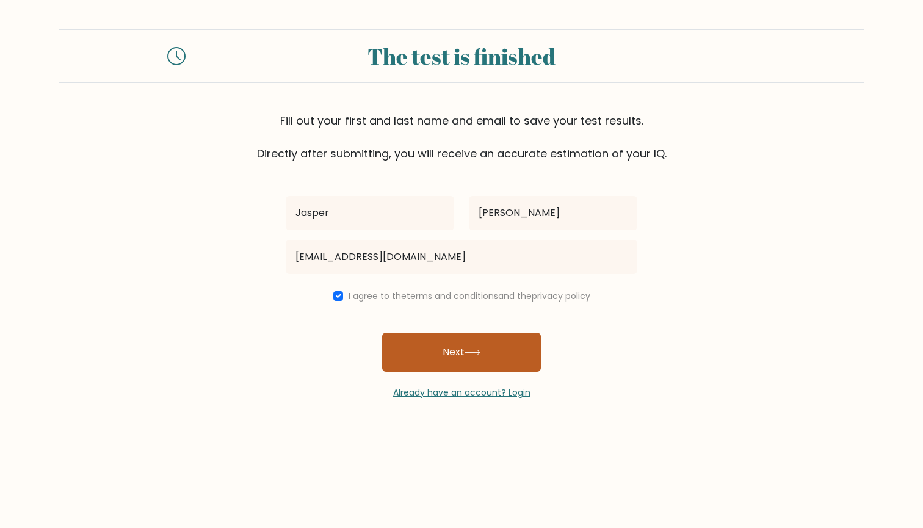
click at [428, 358] on button "Next" at bounding box center [461, 352] width 159 height 39
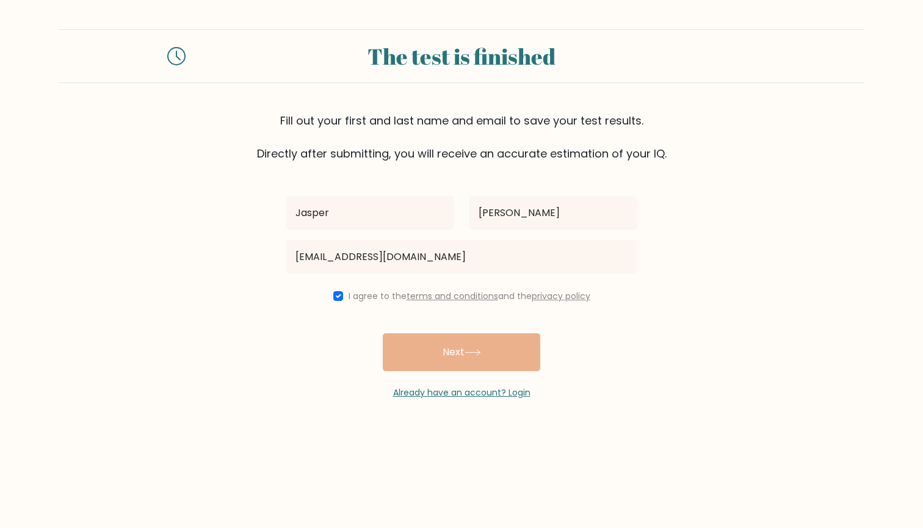
click at [453, 357] on div "Jasper van Haaren Jasperhaaren@gmail.com I agree to the terms and conditions an…" at bounding box center [461, 280] width 366 height 237
click at [463, 360] on div "Jasper van Haaren Jasperhaaren@gmail.com I agree to the terms and conditions an…" at bounding box center [461, 280] width 366 height 237
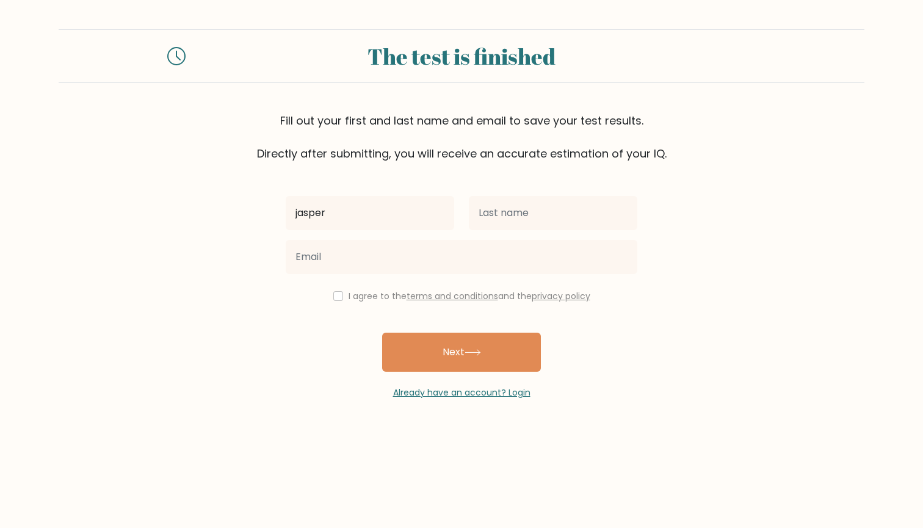
type input "jasper"
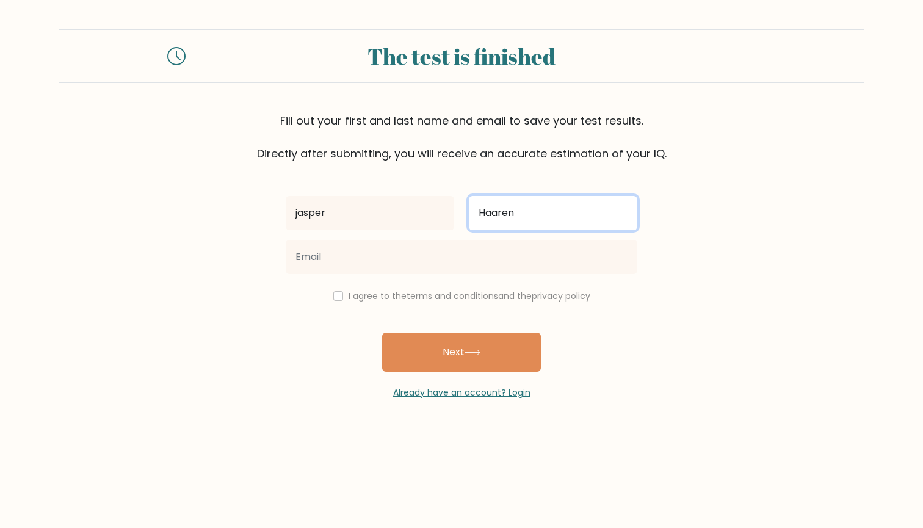
type input "Haaren"
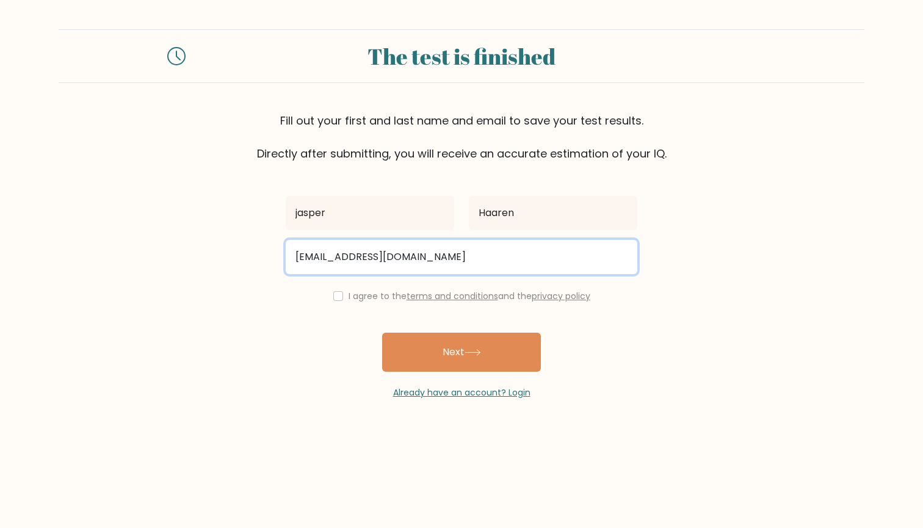
type input "[EMAIL_ADDRESS][DOMAIN_NAME]"
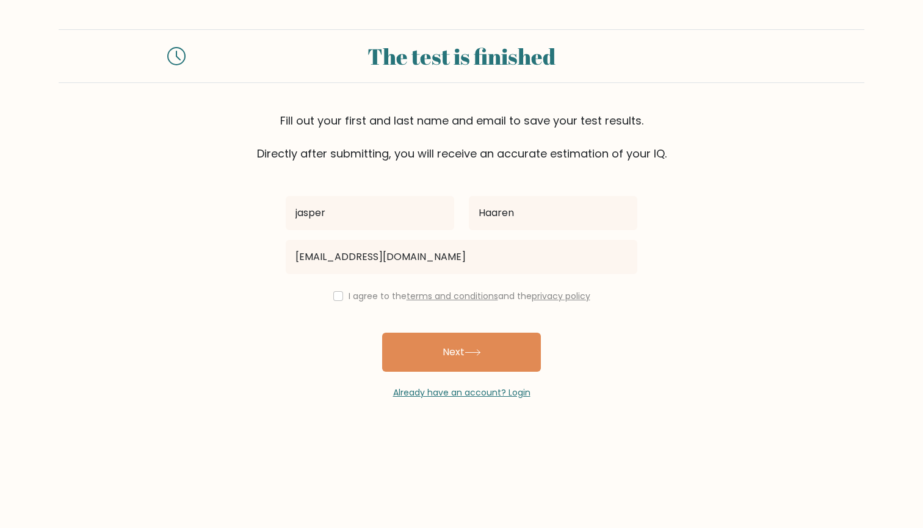
click at [335, 295] on input "checkbox" at bounding box center [338, 296] width 10 height 10
checkbox input "true"
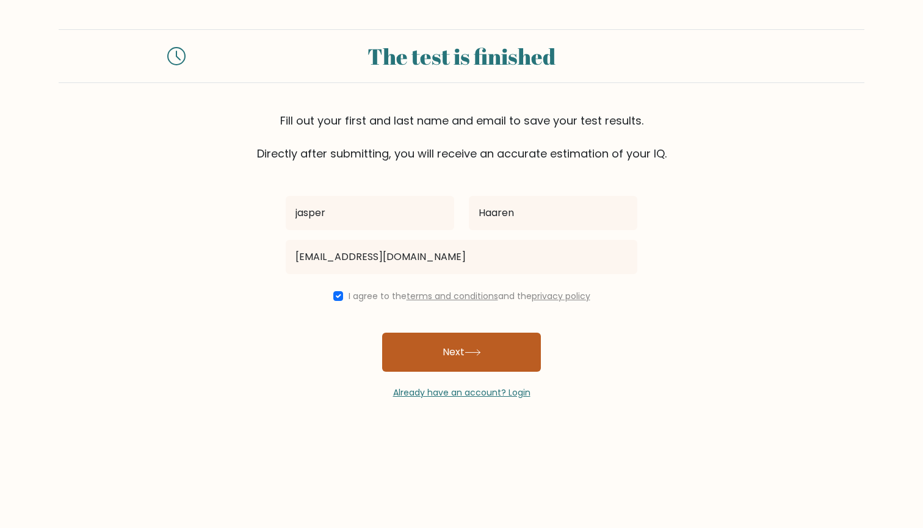
click at [444, 367] on button "Next" at bounding box center [461, 352] width 159 height 39
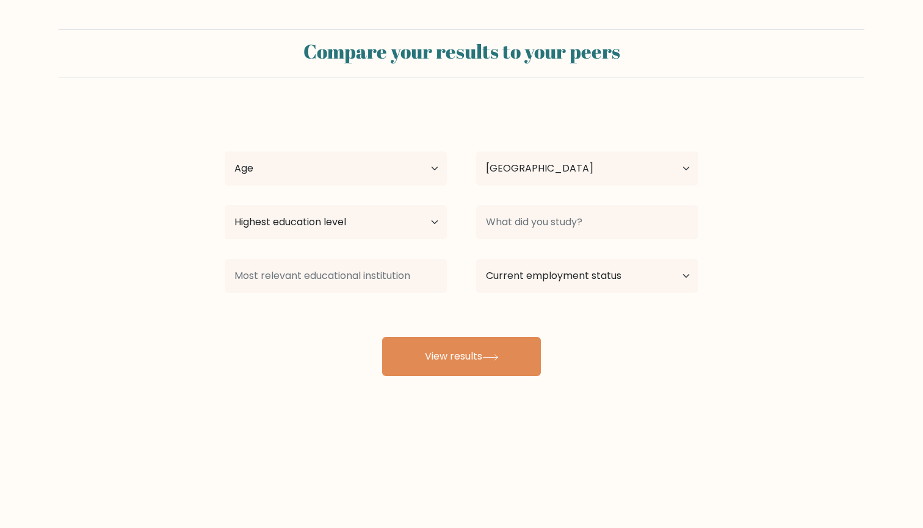
select select "NL"
select select "25_34"
select select "masters_degree"
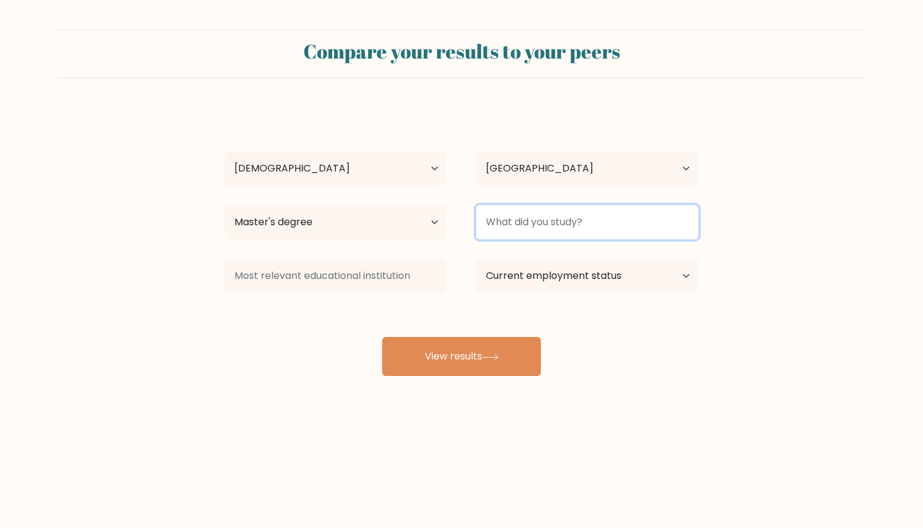
click at [601, 222] on input at bounding box center [587, 222] width 222 height 34
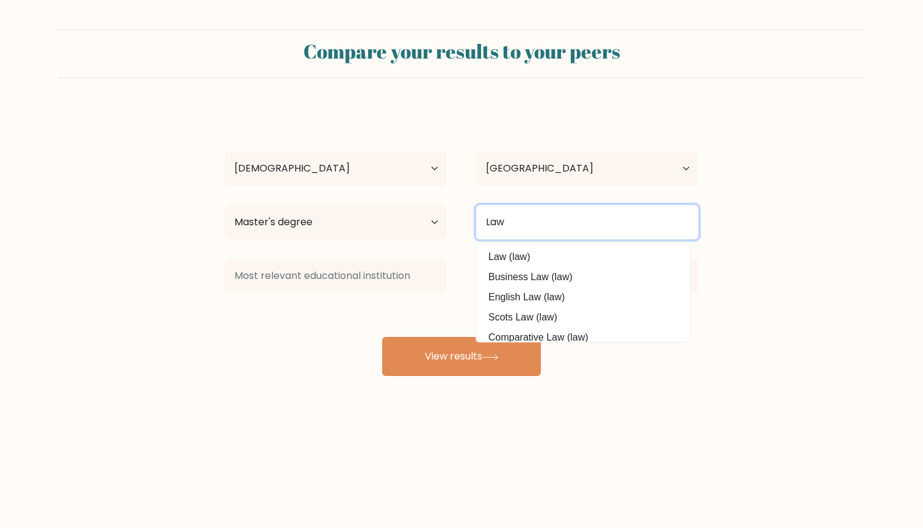
type input "Law"
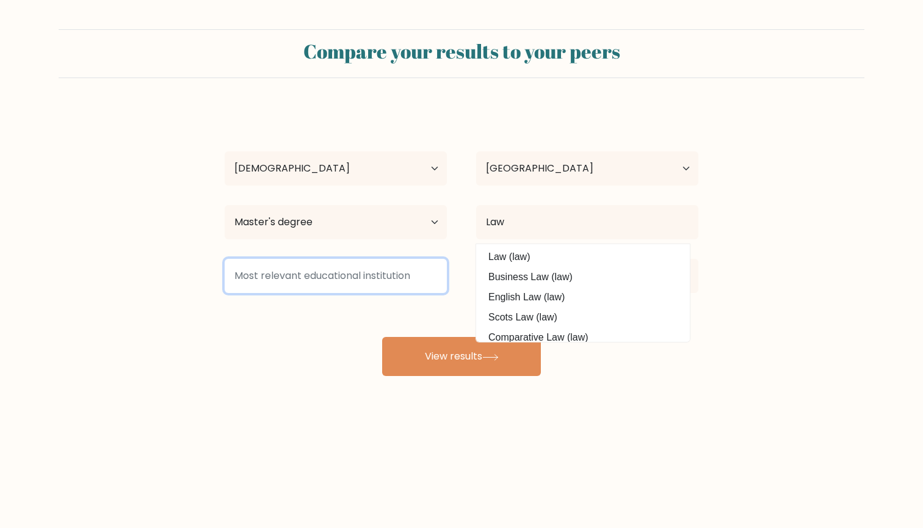
click at [356, 270] on input at bounding box center [336, 276] width 222 height 34
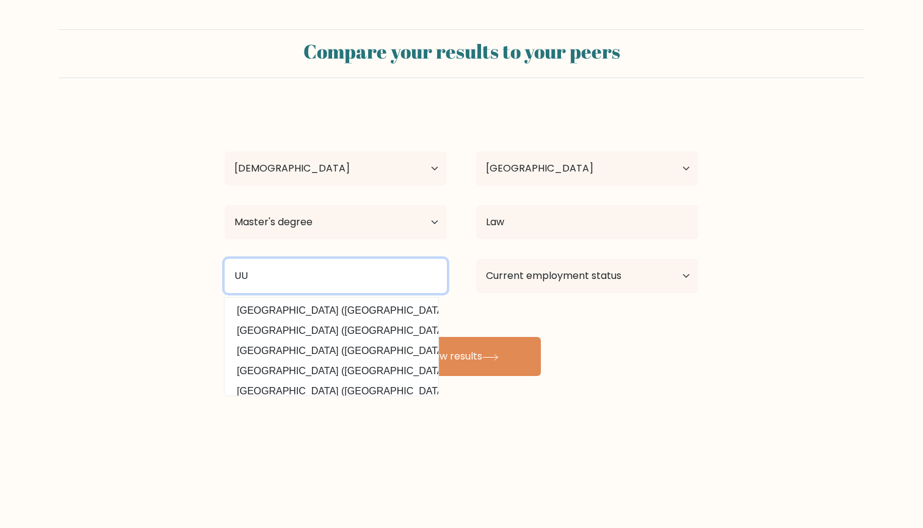
type input "UU"
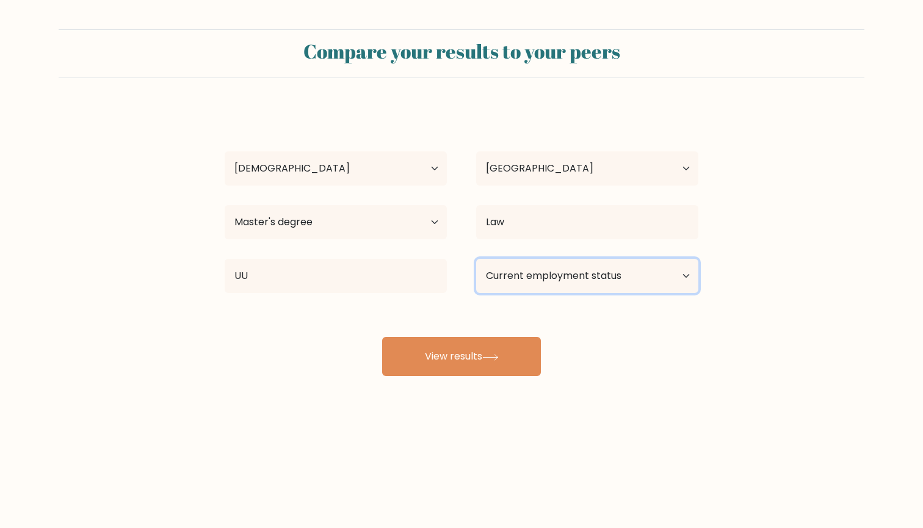
select select "employed"
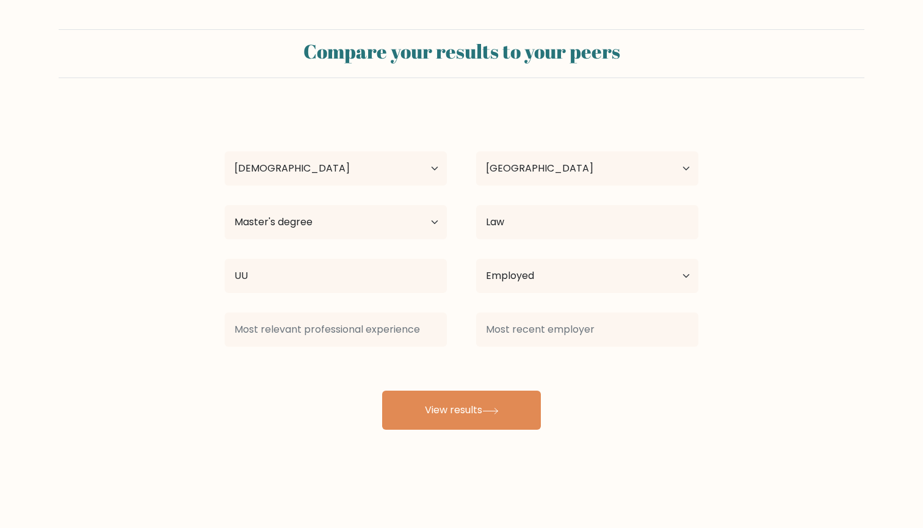
click at [433, 370] on div "jasper Haaren Age Under 18 years old 18-24 years old 25-34 years old 35-44 year…" at bounding box center [461, 268] width 488 height 322
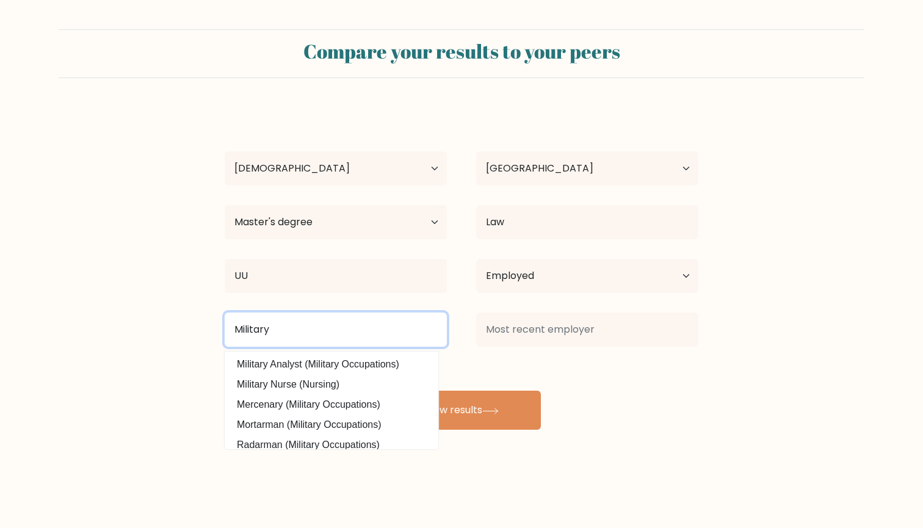
type input "Military"
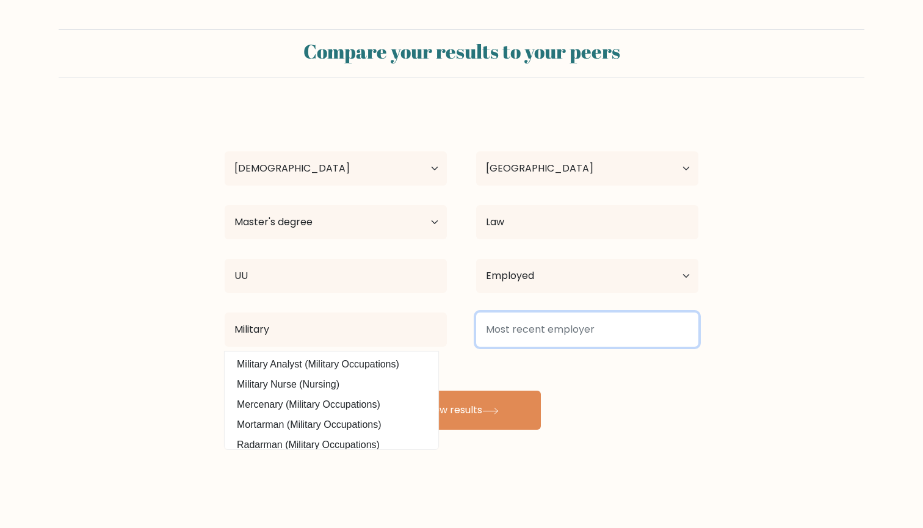
click at [596, 342] on input at bounding box center [587, 330] width 222 height 34
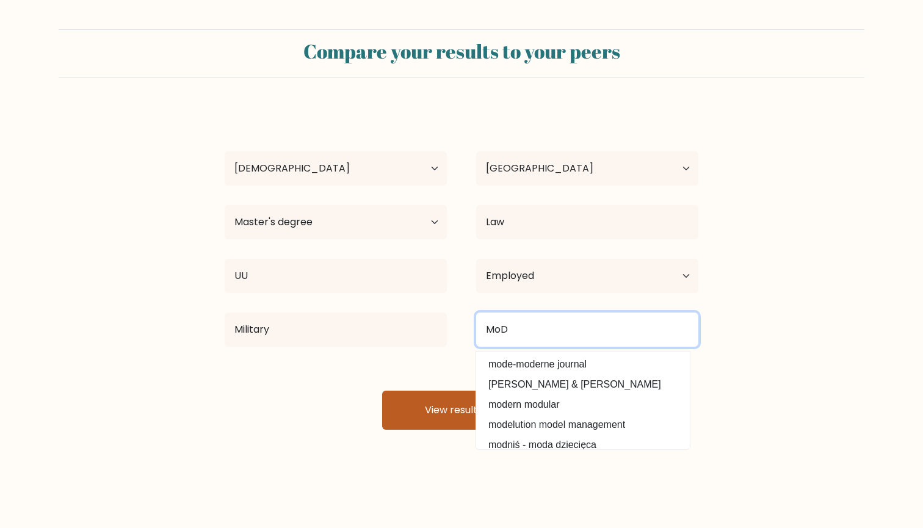
type input "MoD"
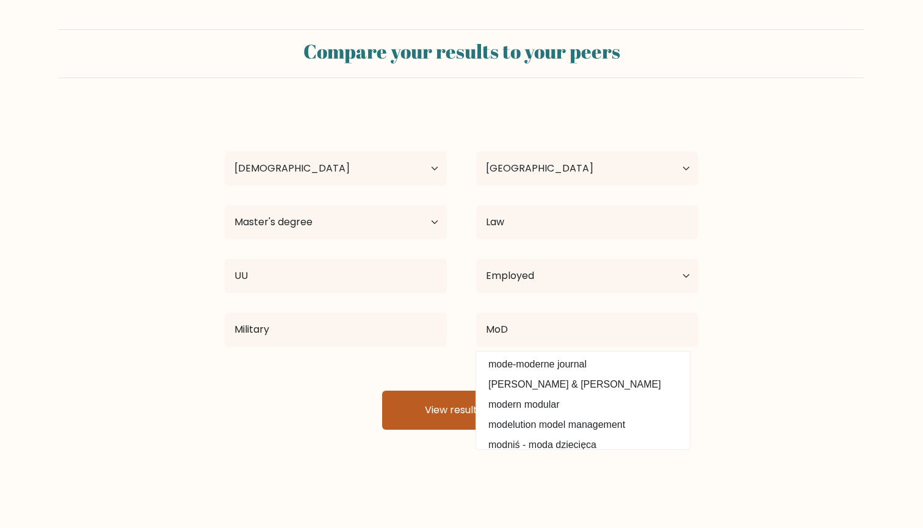
click at [395, 402] on button "View results" at bounding box center [461, 410] width 159 height 39
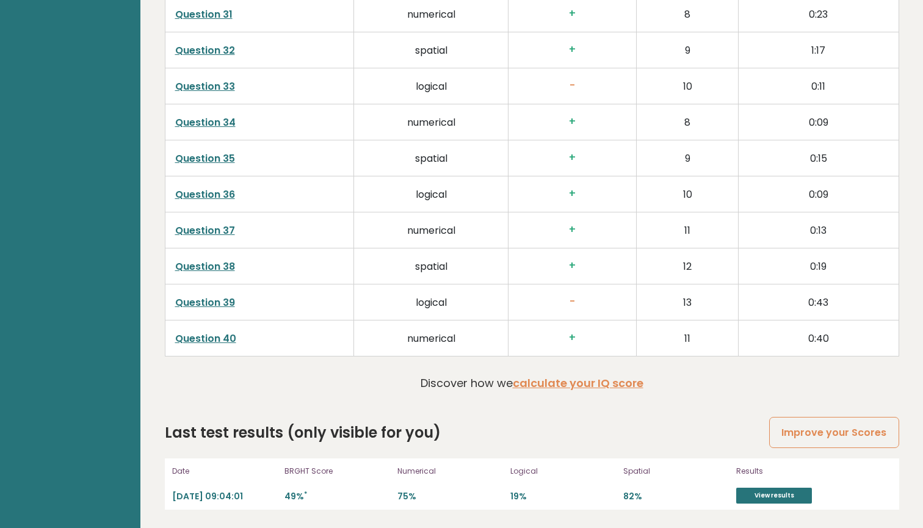
scroll to position [3038, 0]
click at [821, 430] on link "Improve your Scores" at bounding box center [833, 432] width 129 height 31
